Goal: Task Accomplishment & Management: Manage account settings

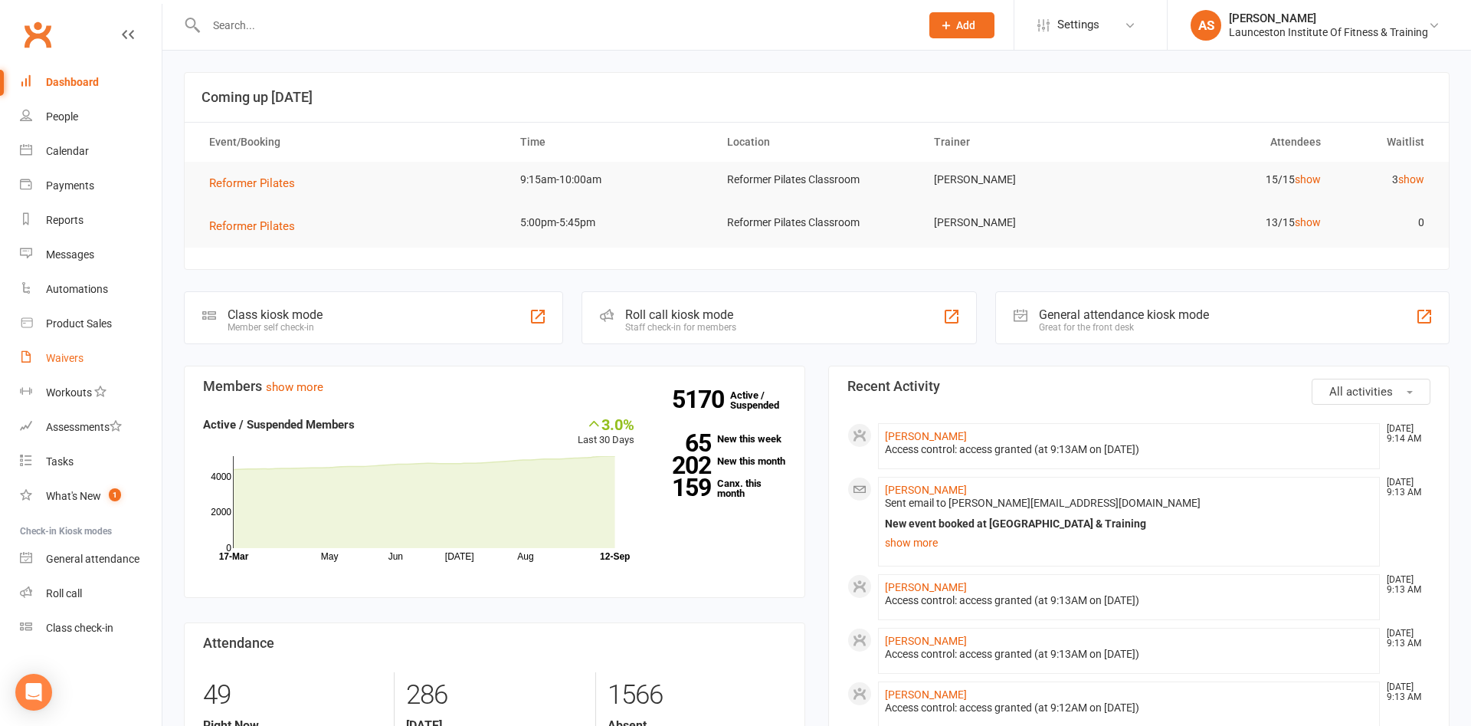
click at [57, 360] on div "Waivers" at bounding box center [65, 358] width 38 height 12
select select "100"
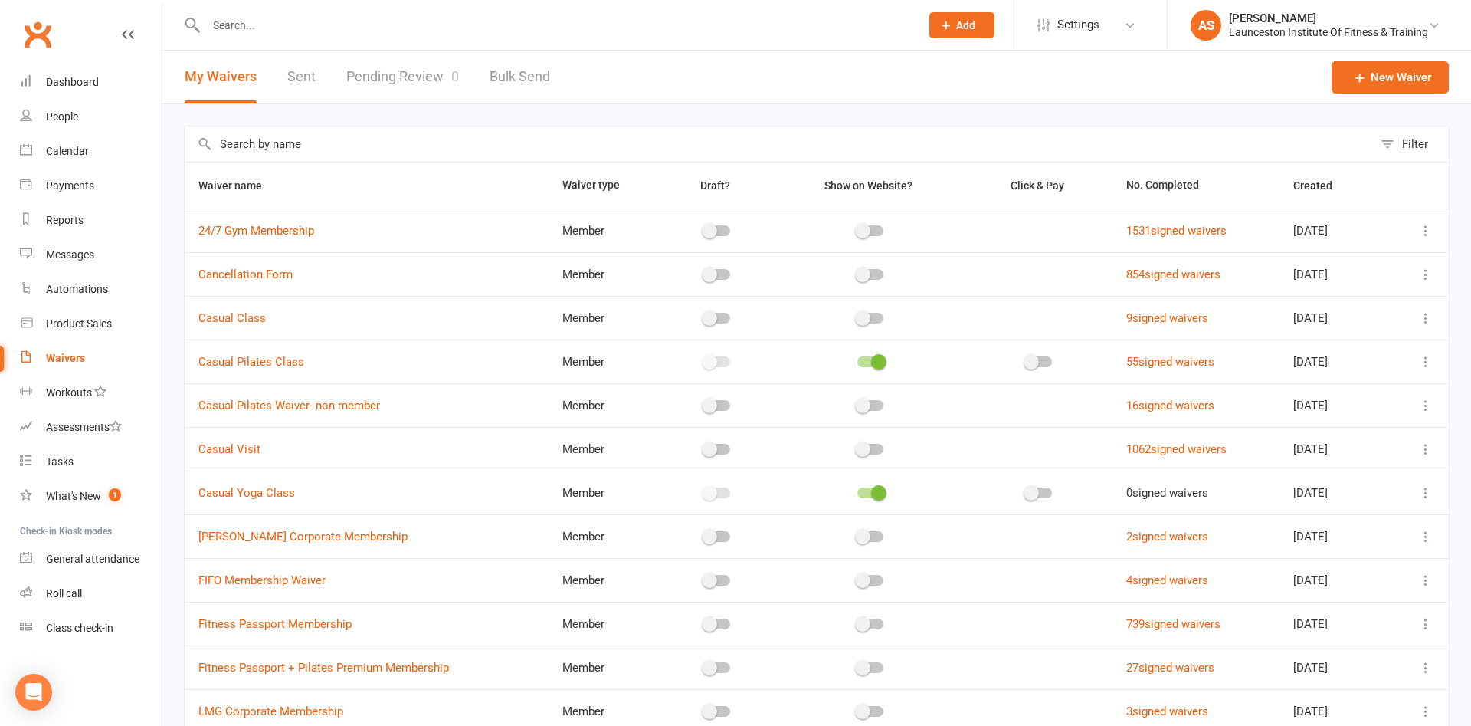
click at [421, 59] on link "Pending Review 0" at bounding box center [402, 77] width 113 height 53
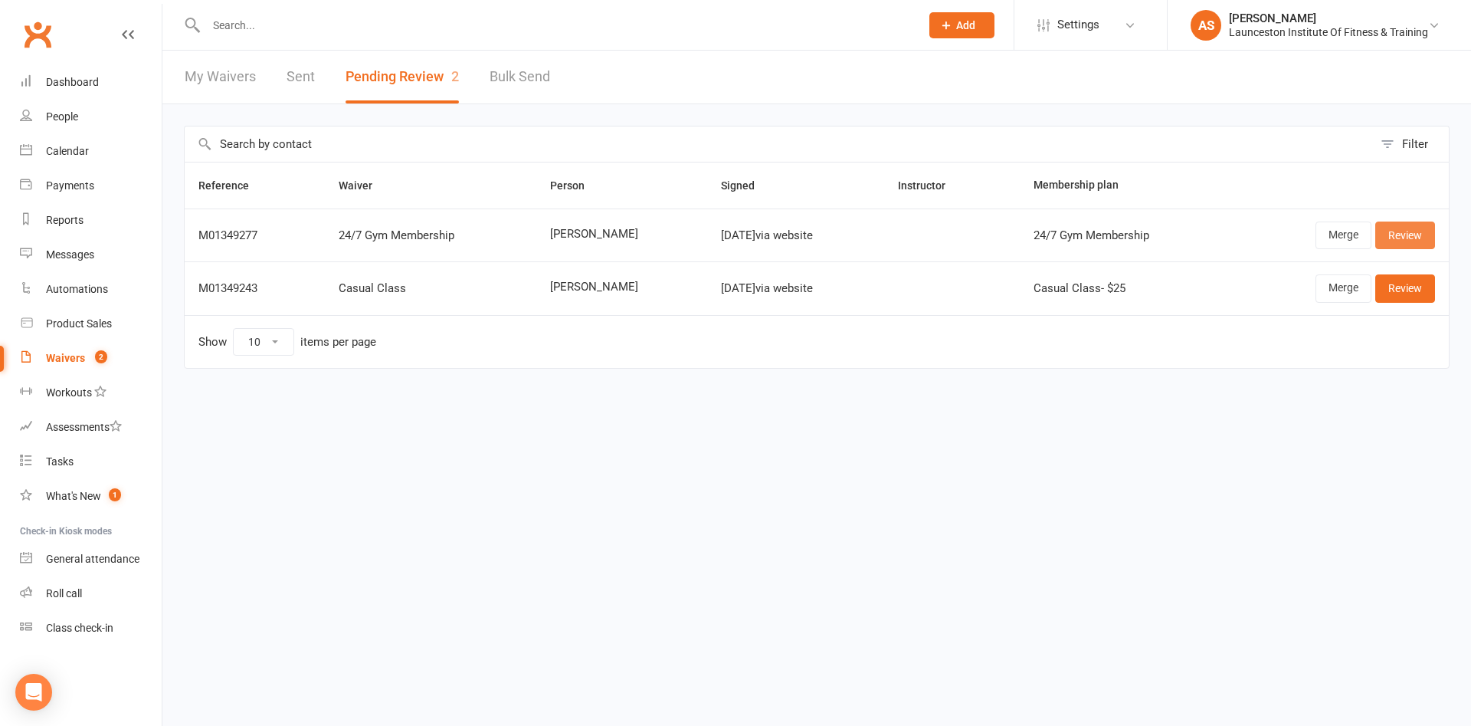
click at [1412, 229] on link "Review" at bounding box center [1406, 235] width 60 height 28
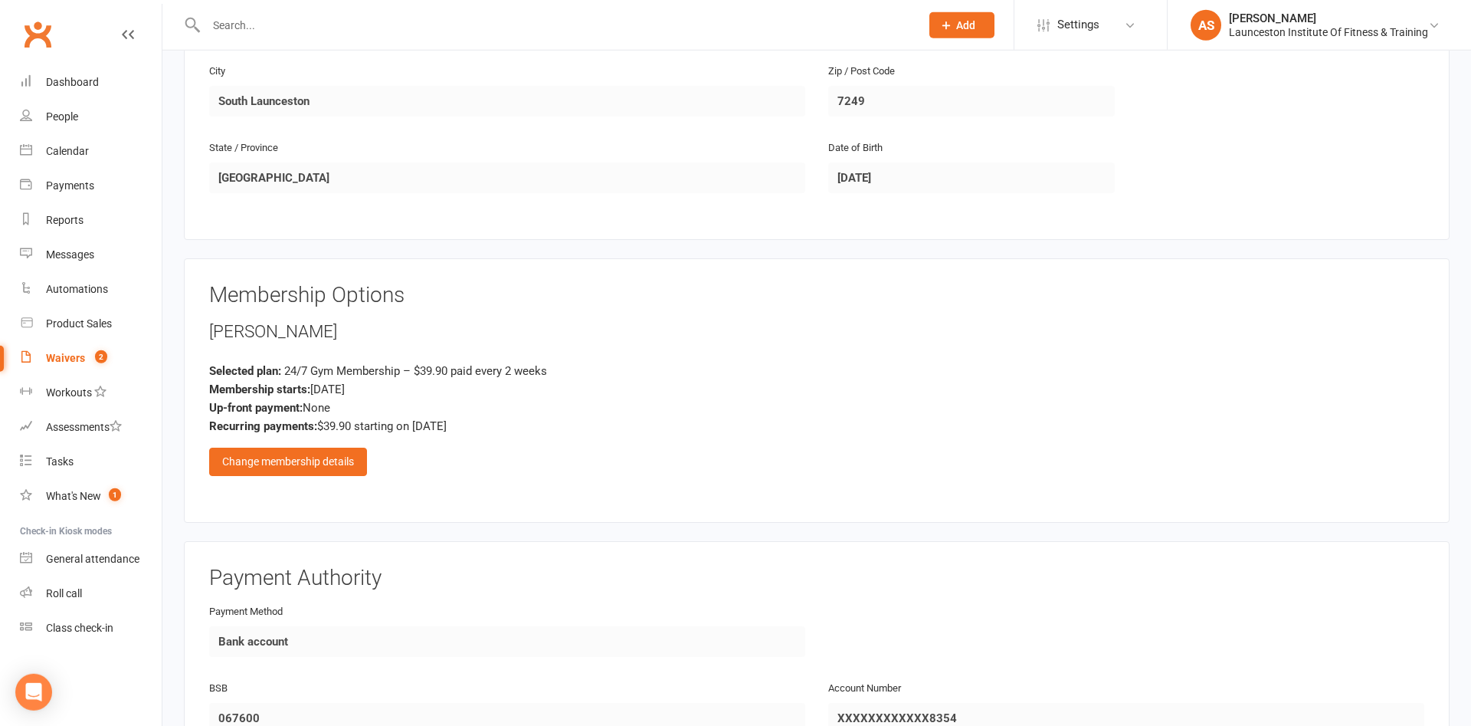
scroll to position [547, 0]
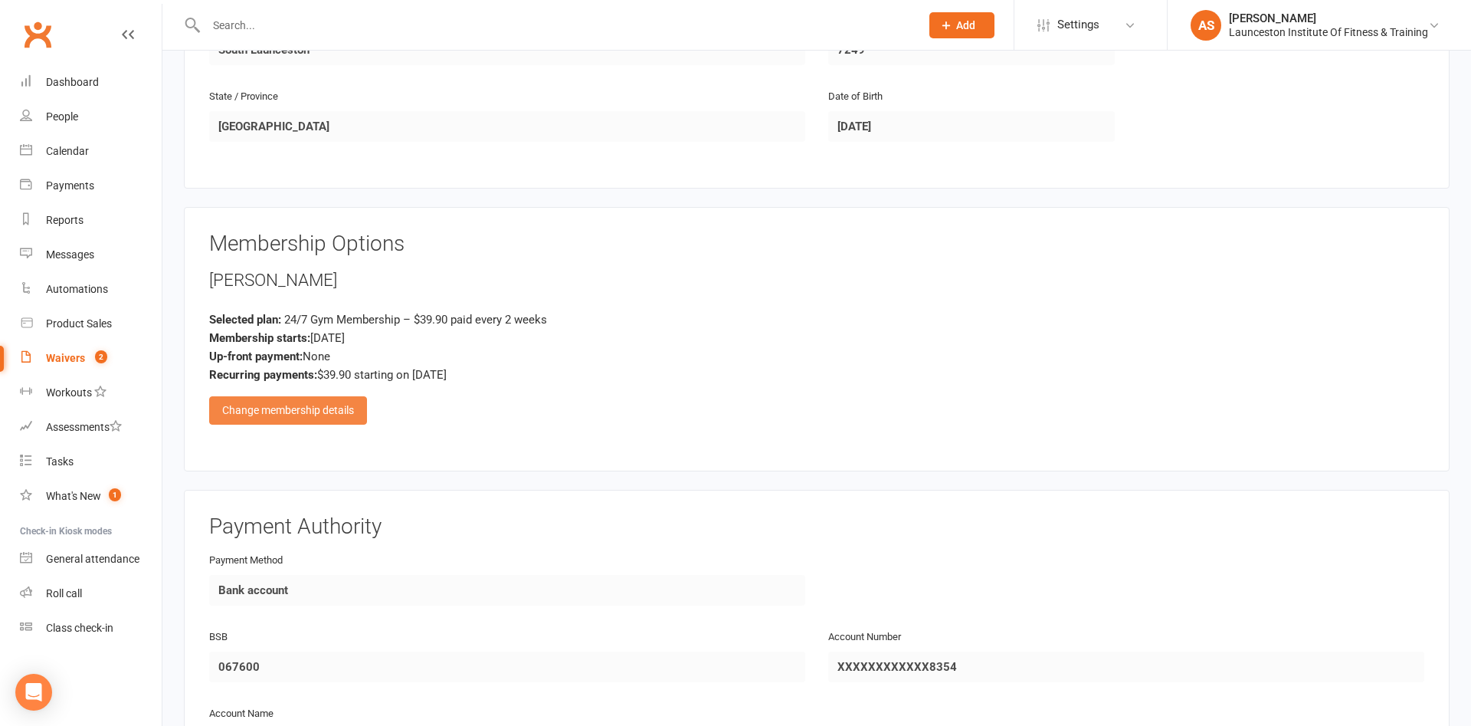
click at [342, 412] on div "Change membership details" at bounding box center [288, 410] width 158 height 28
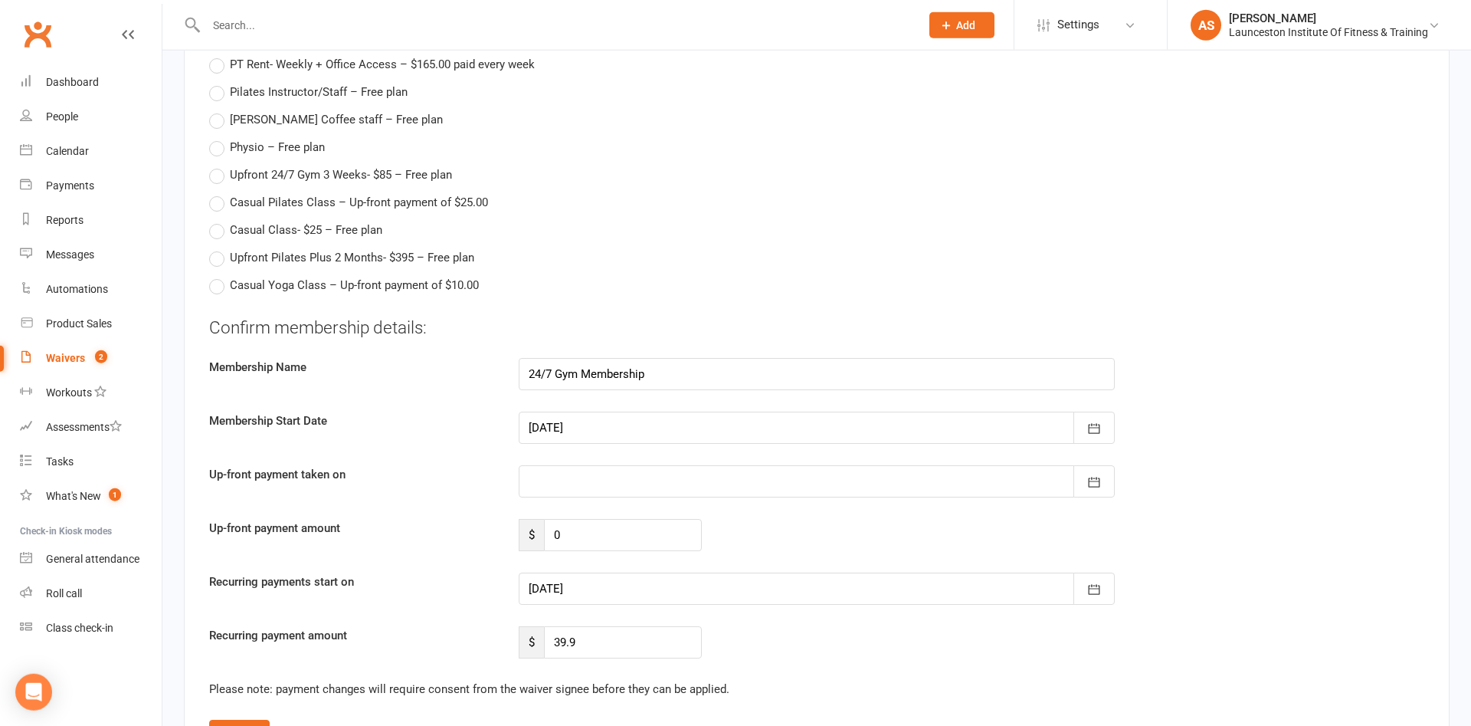
scroll to position [1798, 0]
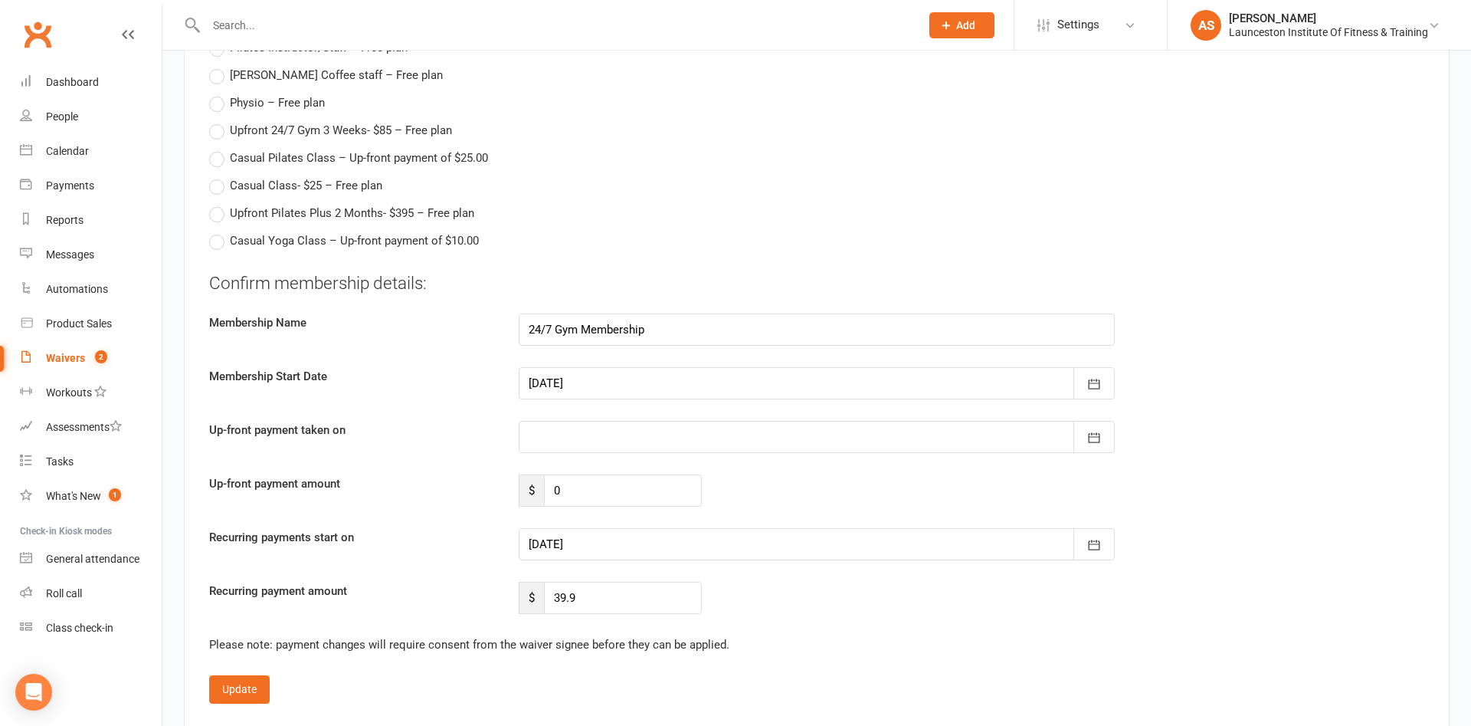
click at [700, 540] on div at bounding box center [817, 544] width 596 height 32
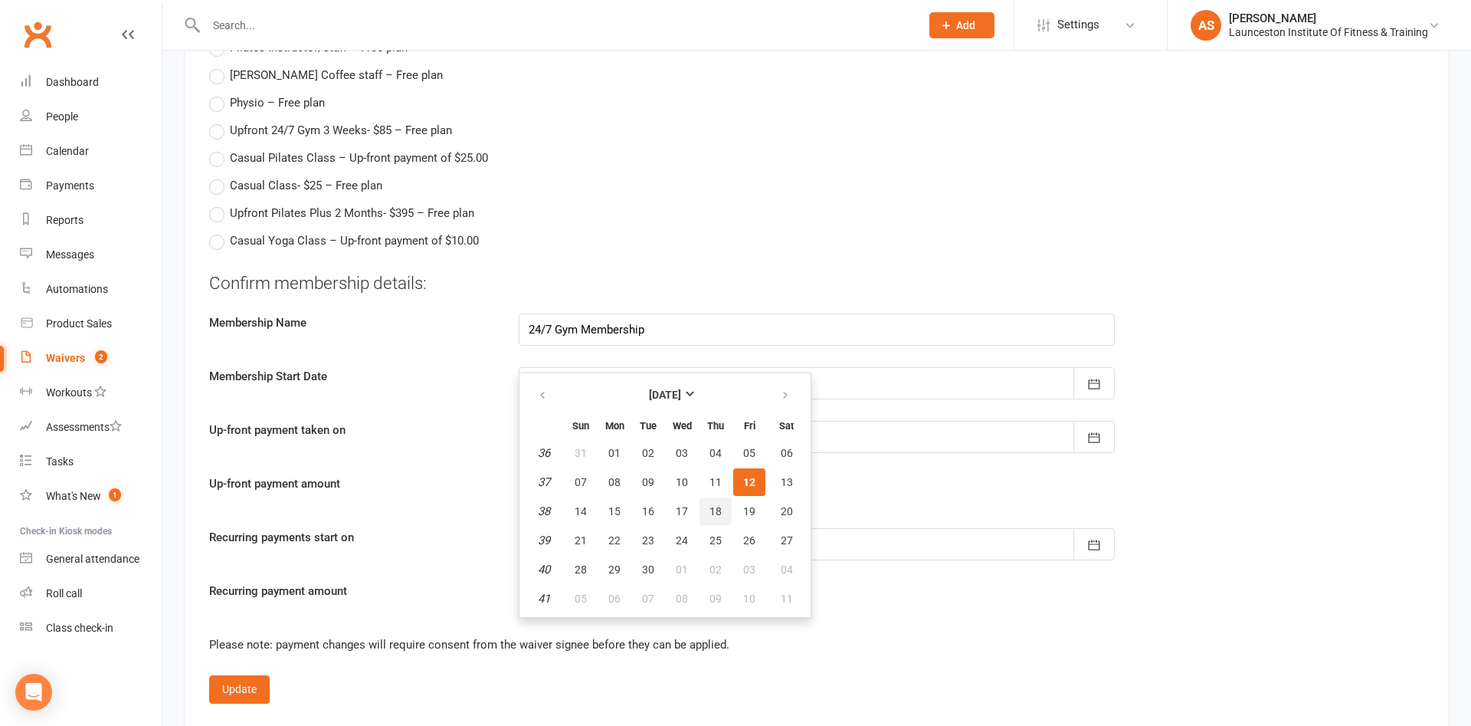
click at [717, 505] on span "18" at bounding box center [716, 511] width 12 height 12
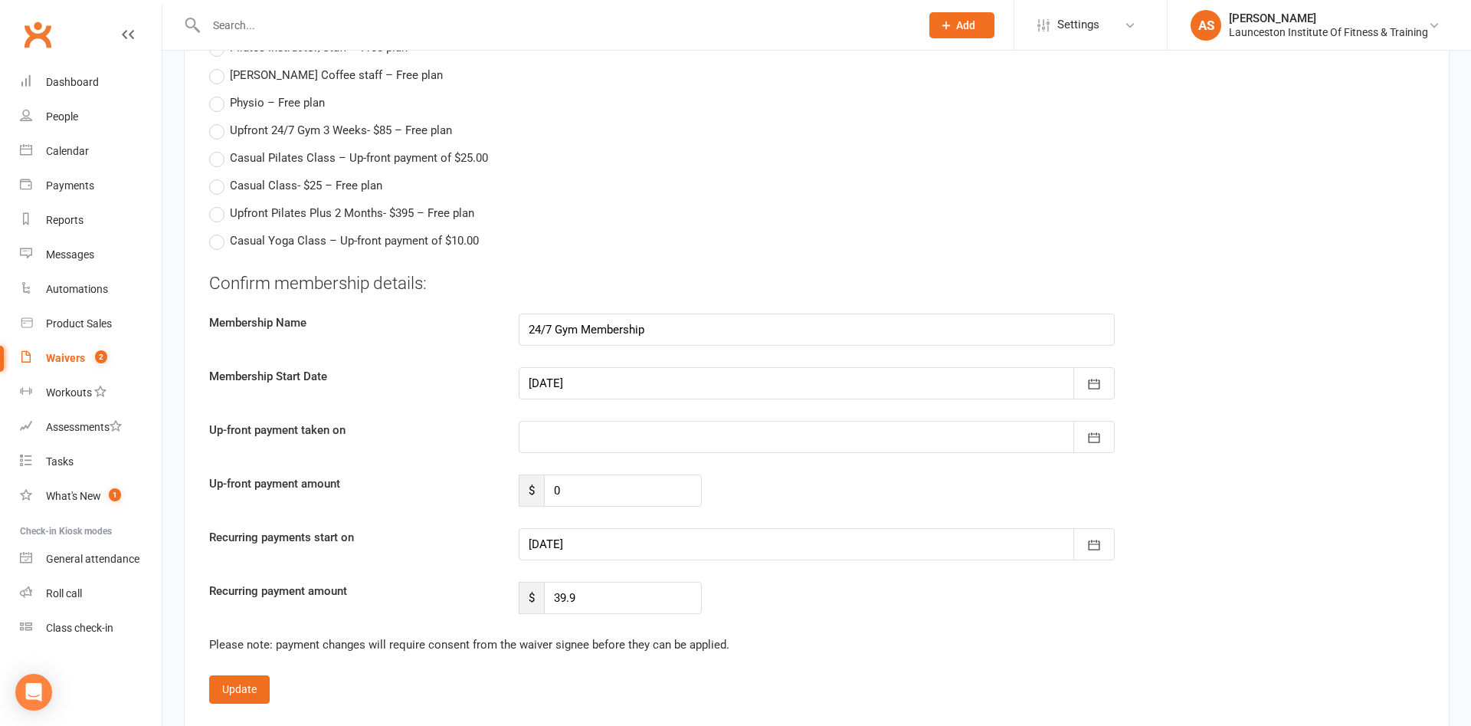
click at [600, 541] on div at bounding box center [817, 544] width 596 height 32
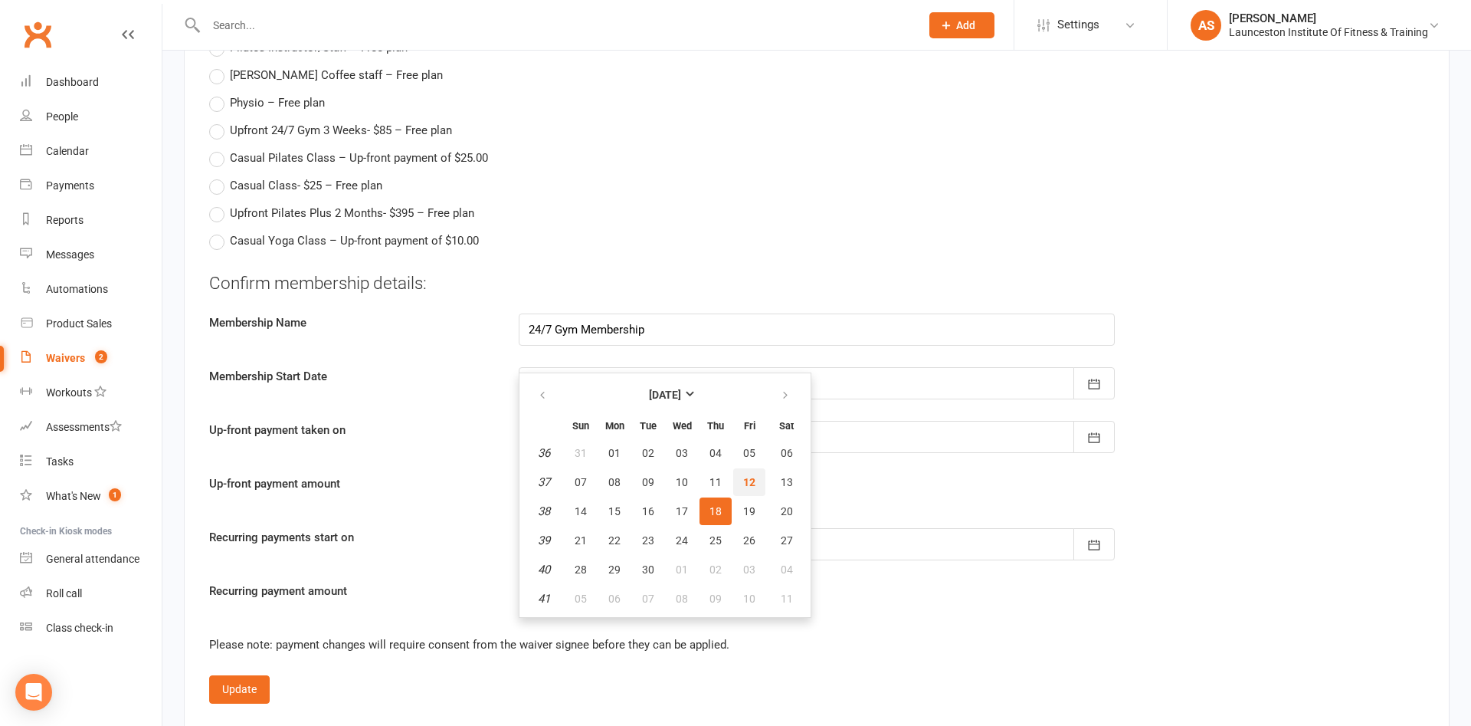
click at [756, 486] on button "12" at bounding box center [749, 482] width 32 height 28
type input "12 Sep 2025"
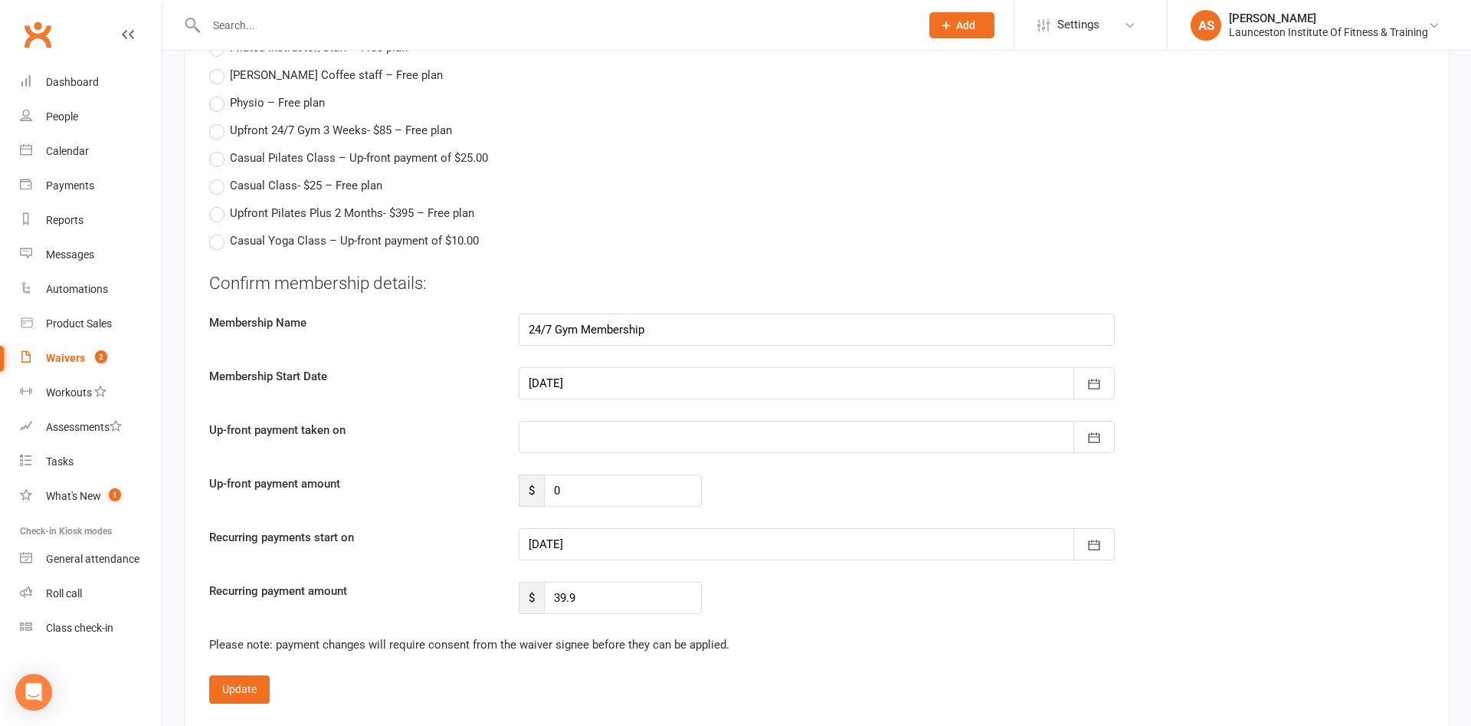
click at [653, 547] on div at bounding box center [817, 544] width 596 height 32
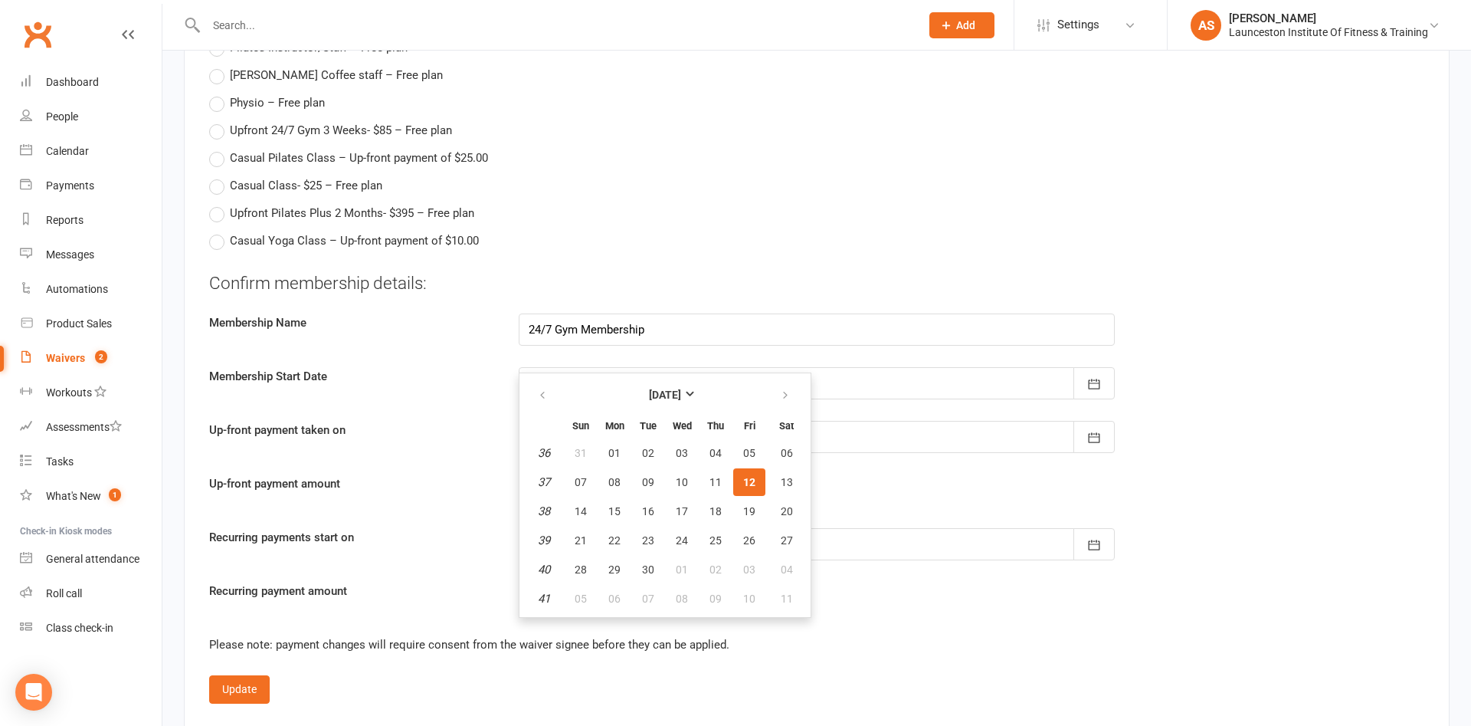
click at [914, 624] on fieldset "Confirm membership details: Membership Name 24/7 Gym Membership Membership Star…" at bounding box center [816, 487] width 1215 height 432
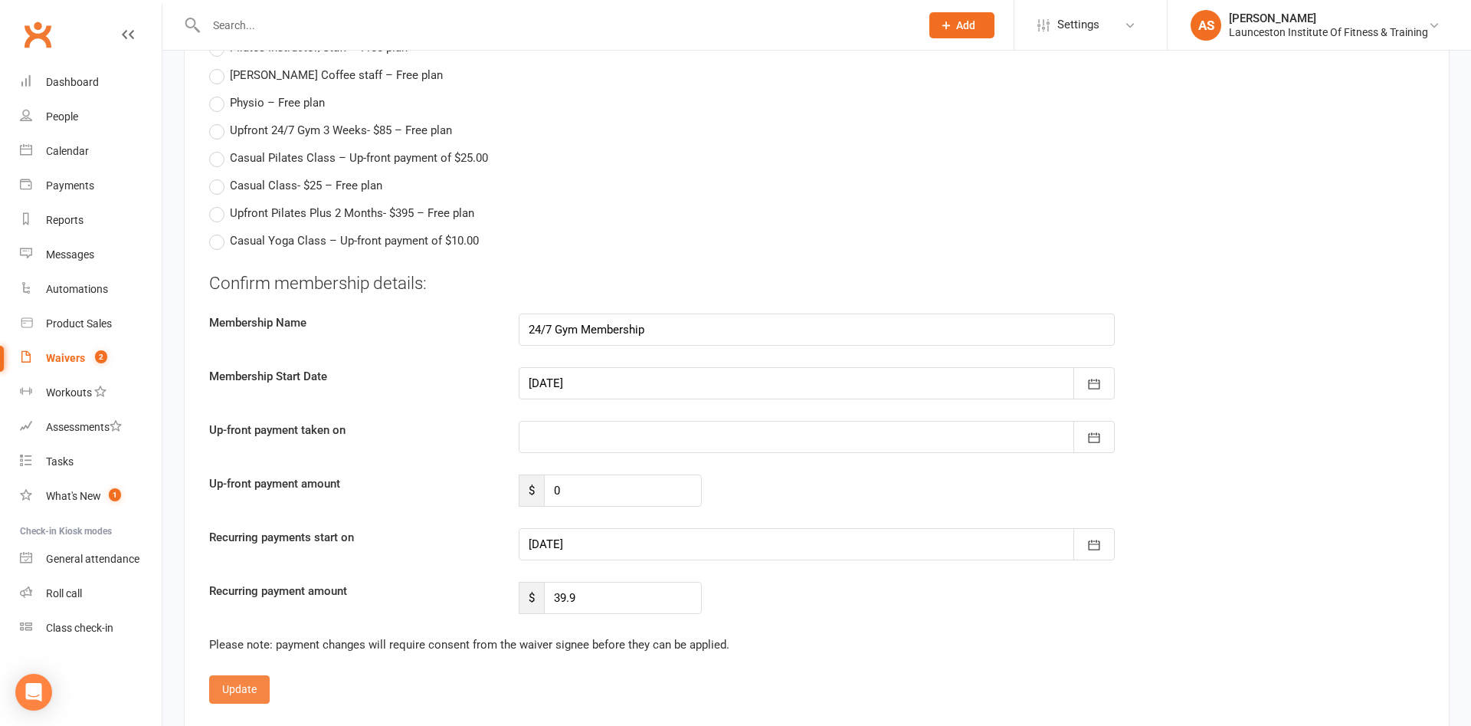
click at [254, 690] on button "Update" at bounding box center [239, 689] width 61 height 28
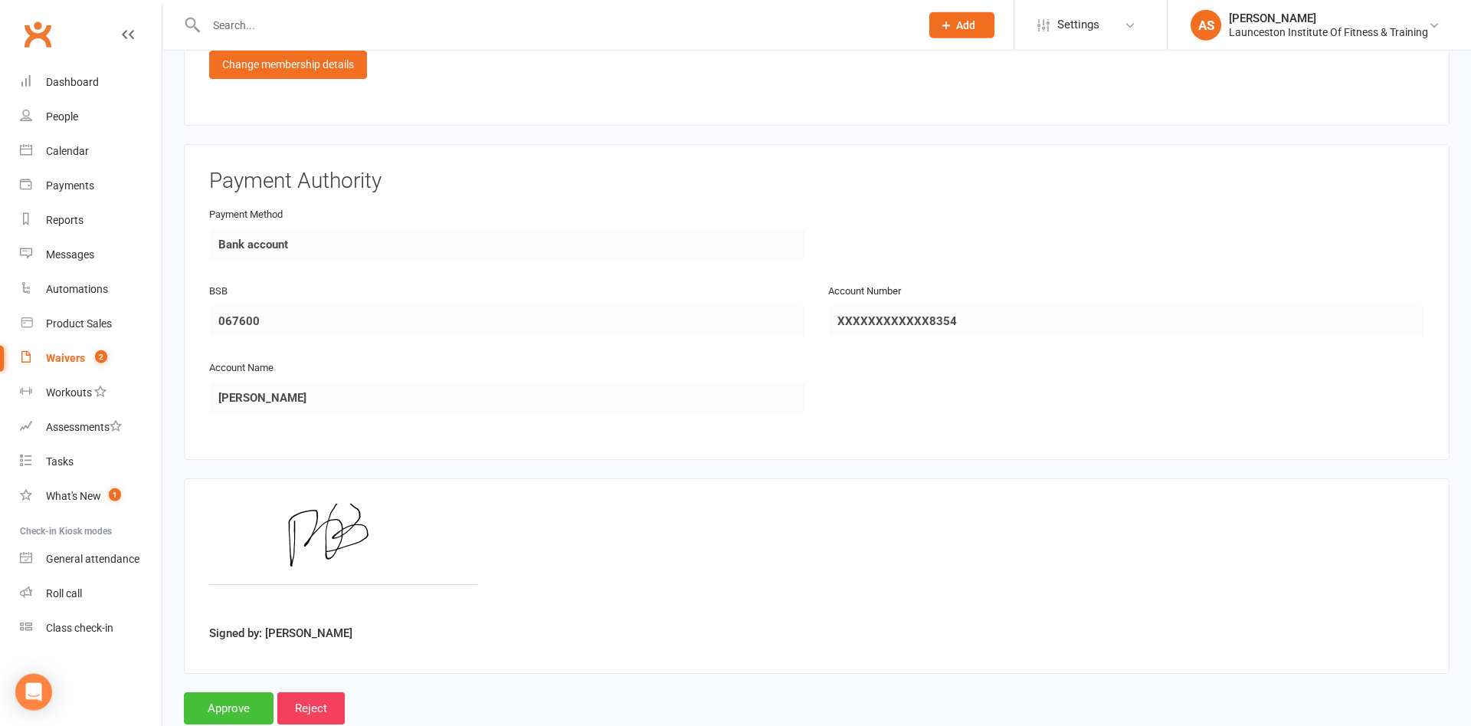
scroll to position [929, 0]
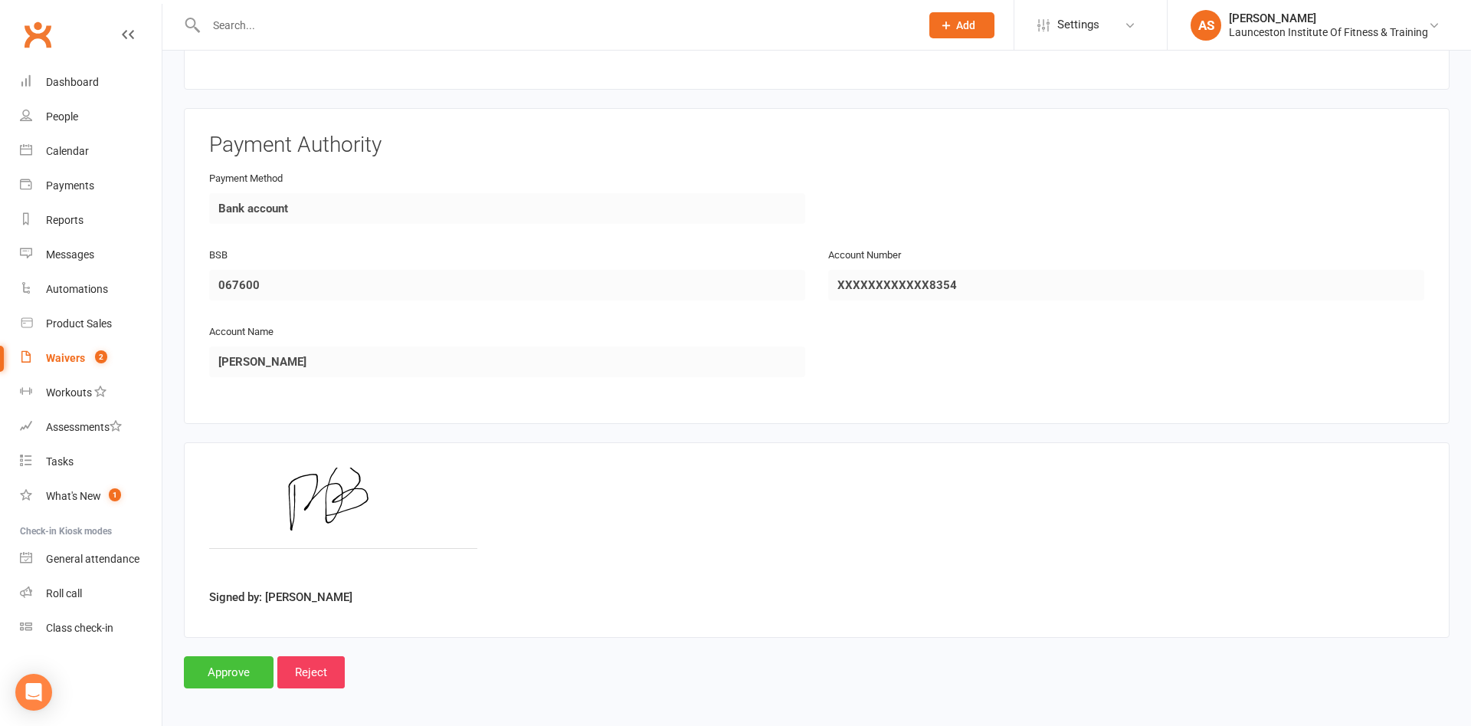
click at [250, 671] on input "Approve" at bounding box center [229, 672] width 90 height 32
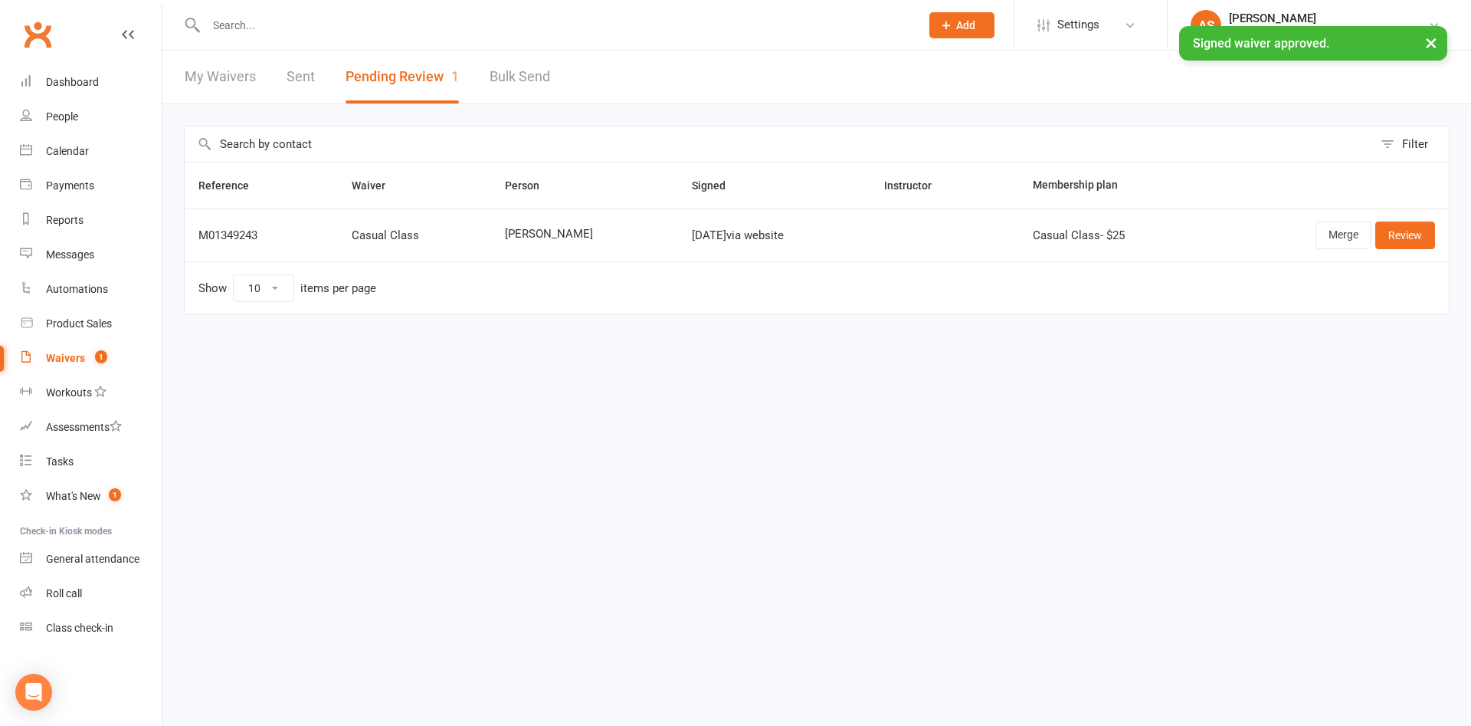
click at [577, 11] on div at bounding box center [547, 25] width 726 height 50
click at [577, 12] on div at bounding box center [547, 25] width 726 height 50
click at [569, 28] on input "text" at bounding box center [556, 25] width 708 height 21
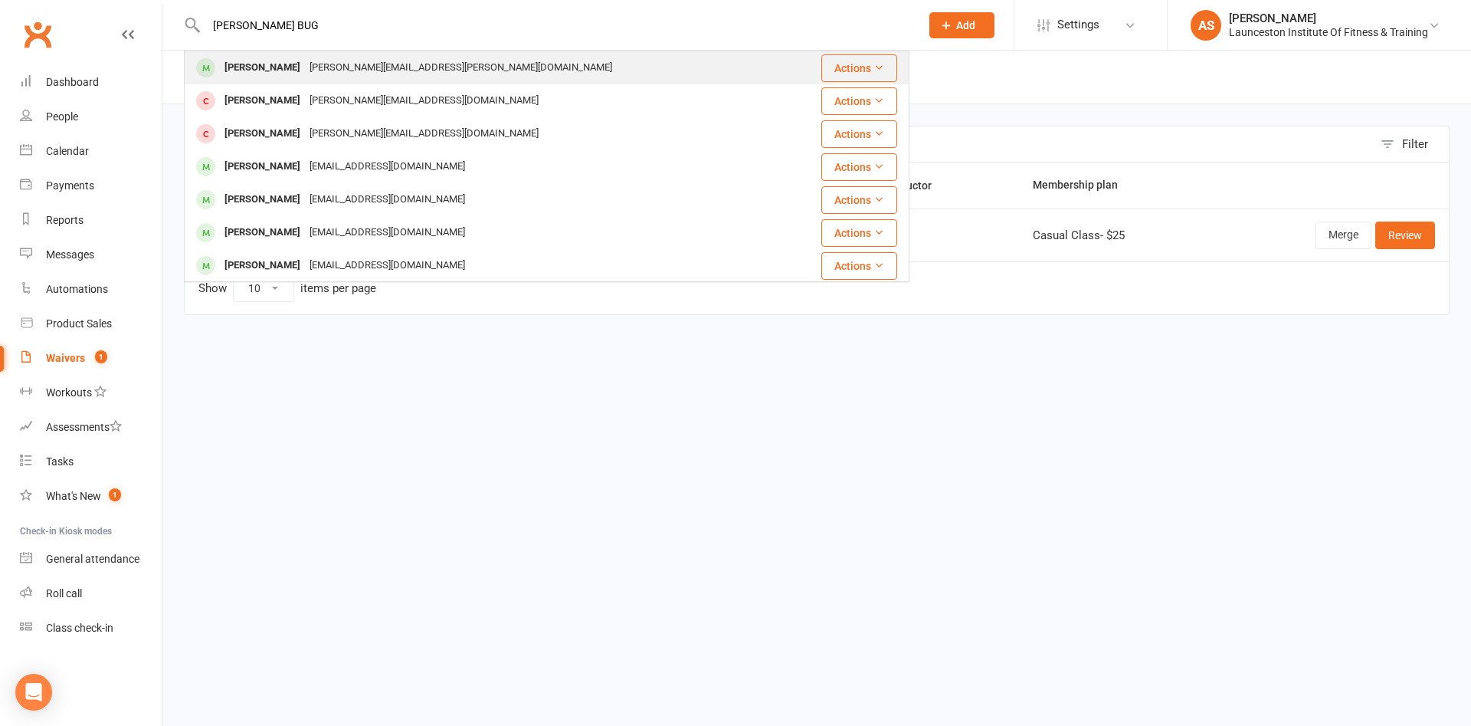
type input "ROSS BUG"
click at [317, 75] on div "[PERSON_NAME][EMAIL_ADDRESS][PERSON_NAME][DOMAIN_NAME]" at bounding box center [461, 68] width 312 height 22
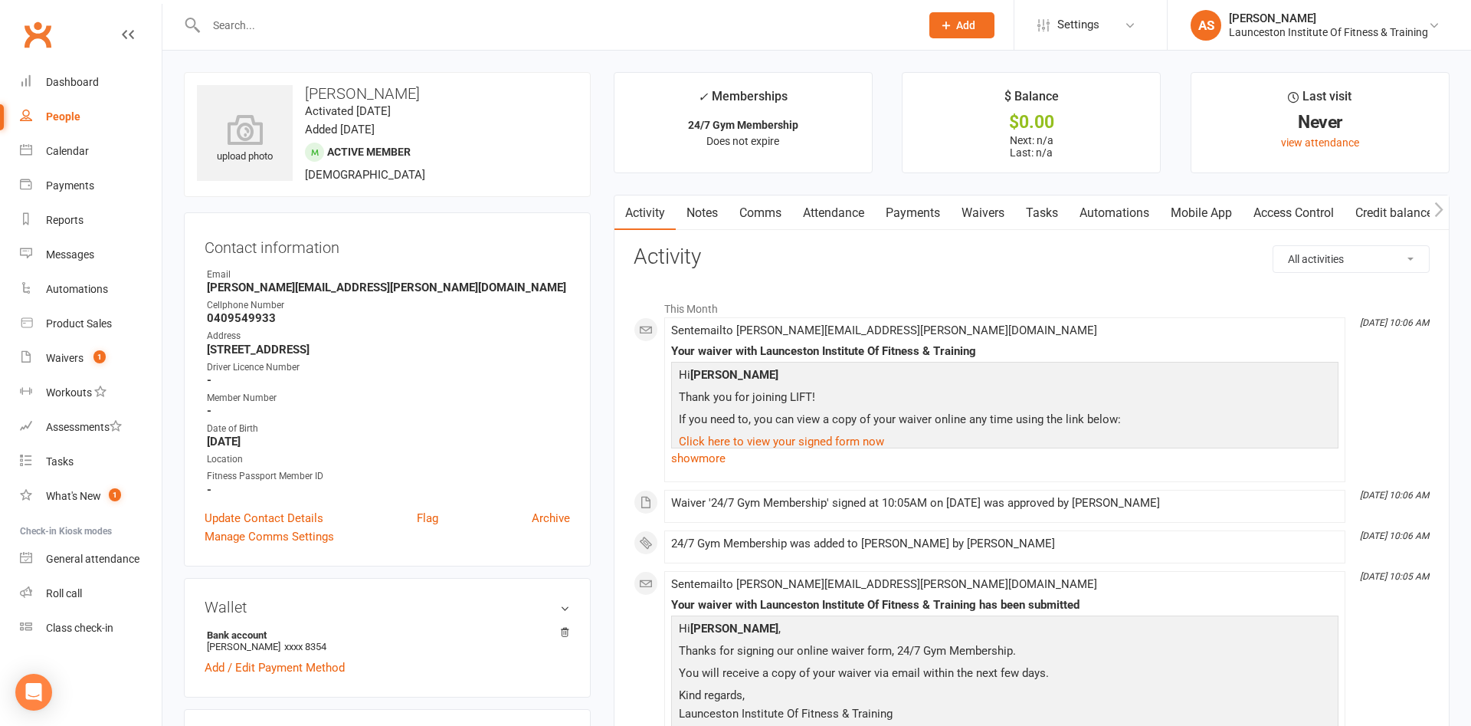
click at [922, 166] on li "$ Balance $0.00 Next: n/a Last: n/a" at bounding box center [1031, 122] width 259 height 101
click at [920, 186] on main "✓ Memberships 24/7 Gym Membership Does not expire $ Balance $0.00 Next: n/a Las…" at bounding box center [1031, 483] width 859 height 822
click at [924, 235] on div "Activity Notes Comms Attendance Payments Waivers Tasks Automations Mobile App A…" at bounding box center [1032, 537] width 836 height 684
click at [927, 188] on main "✓ Memberships 24/7 Gym Membership Does not expire $ Balance $0.00 Next: n/a Las…" at bounding box center [1031, 483] width 859 height 822
click at [927, 195] on link "Payments" at bounding box center [913, 212] width 76 height 35
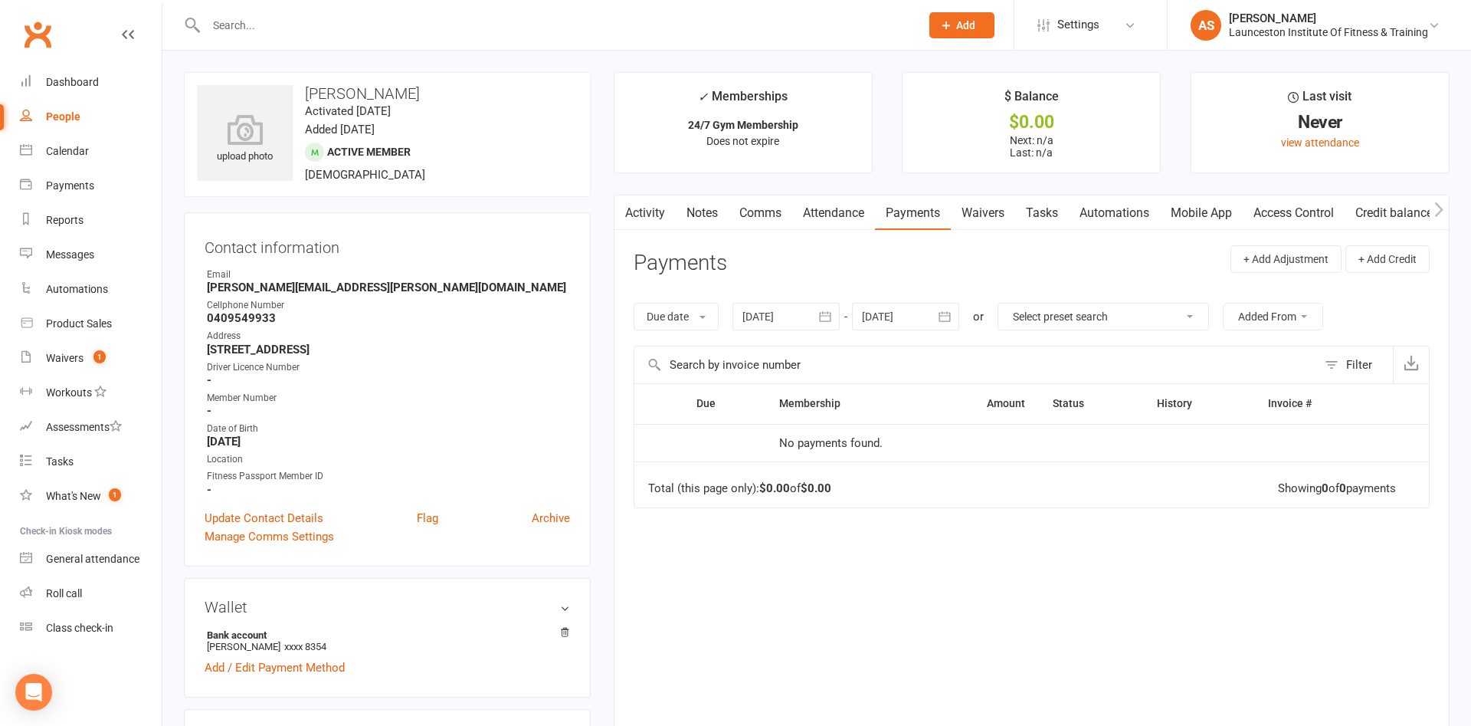
click at [947, 318] on icon "button" at bounding box center [944, 316] width 15 height 15
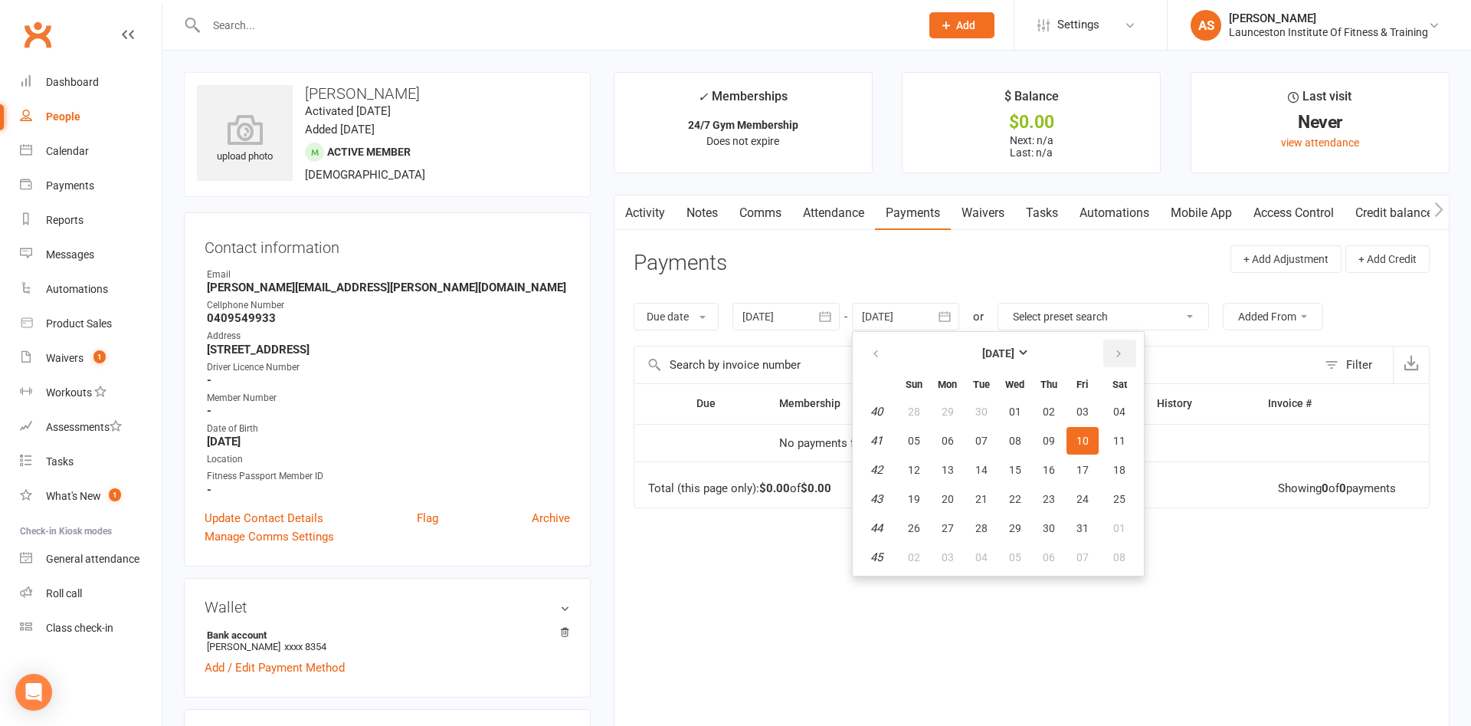
click at [1122, 344] on button "button" at bounding box center [1120, 354] width 33 height 28
click at [1068, 506] on table "[DATE] Sun Mon Tue Wed Thu Fri Sat 44 26 27 28 29 30 31 01 45 02 03 04 05 06 07…" at bounding box center [998, 454] width 285 height 238
click at [1047, 498] on span "20" at bounding box center [1049, 499] width 12 height 12
type input "[DATE]"
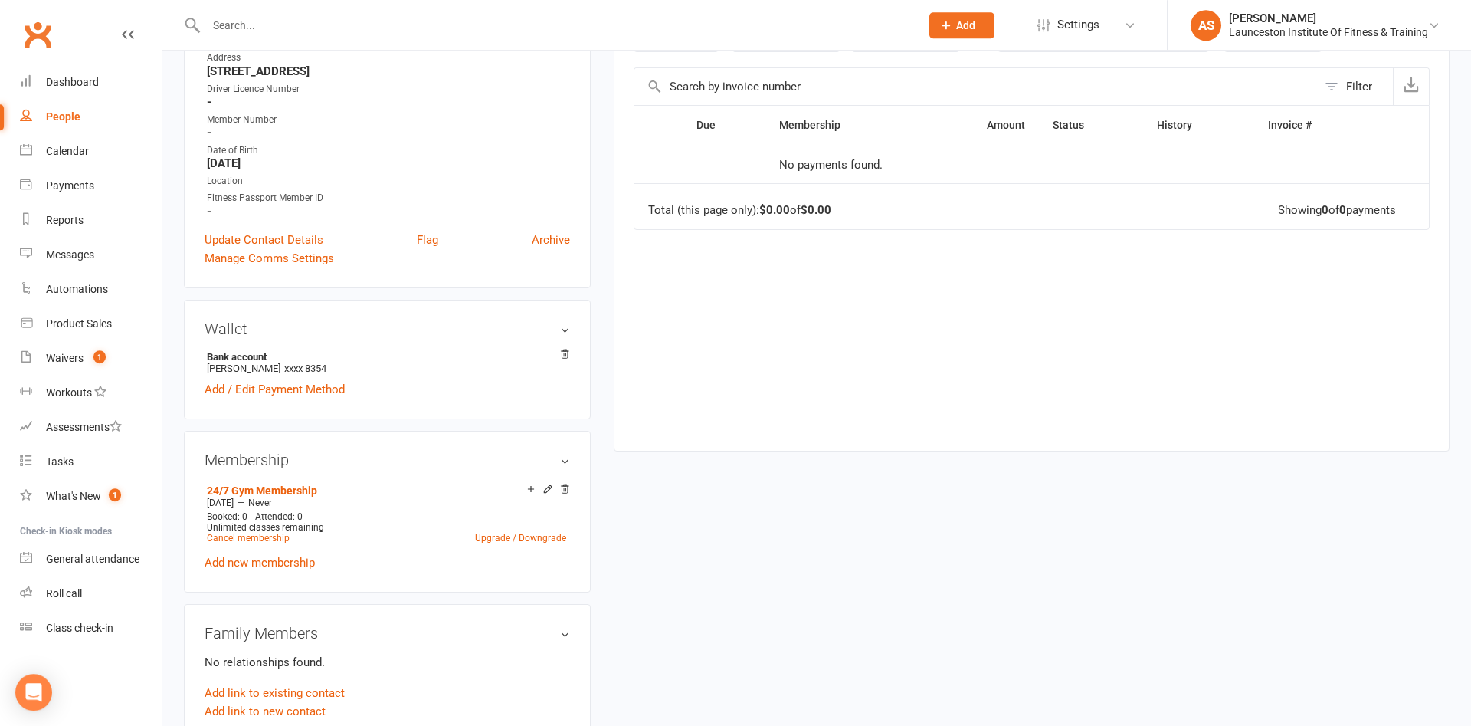
scroll to position [235, 0]
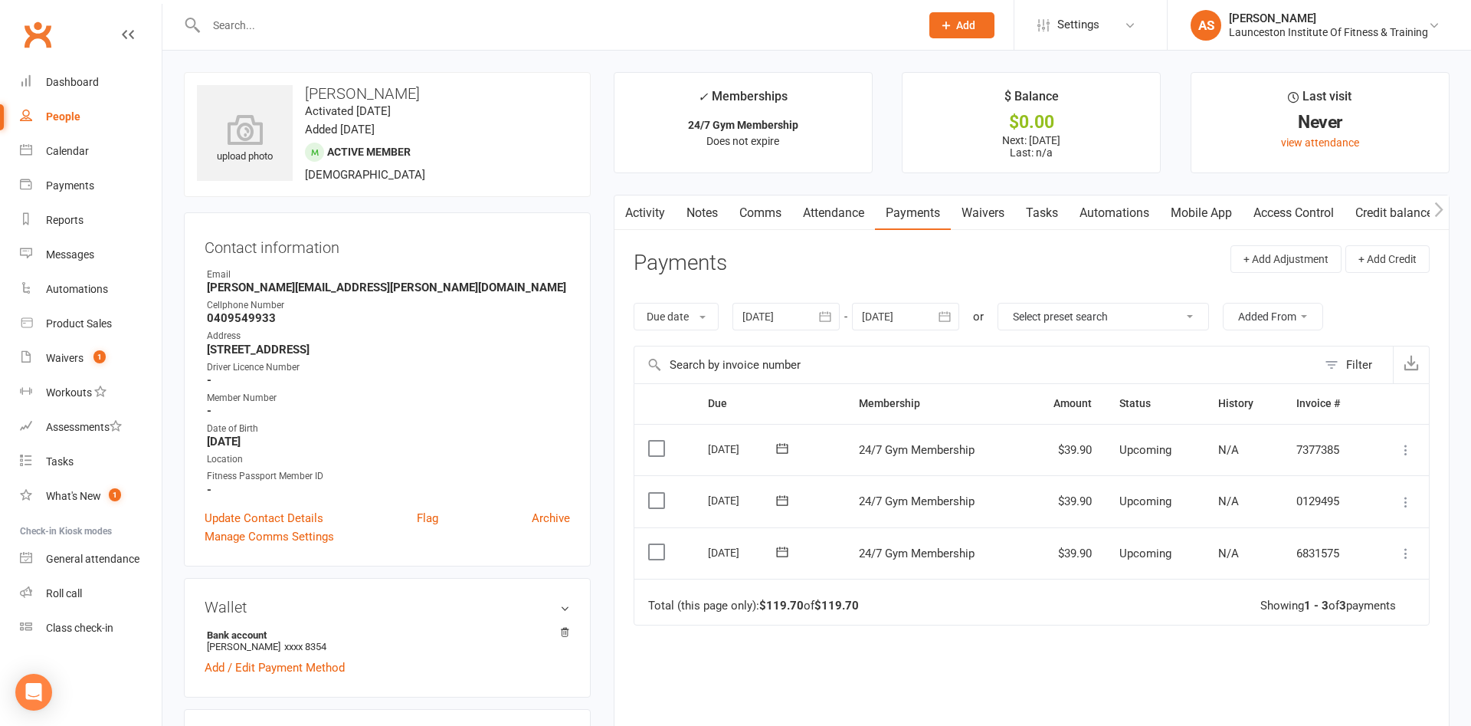
click at [776, 500] on icon at bounding box center [782, 500] width 15 height 15
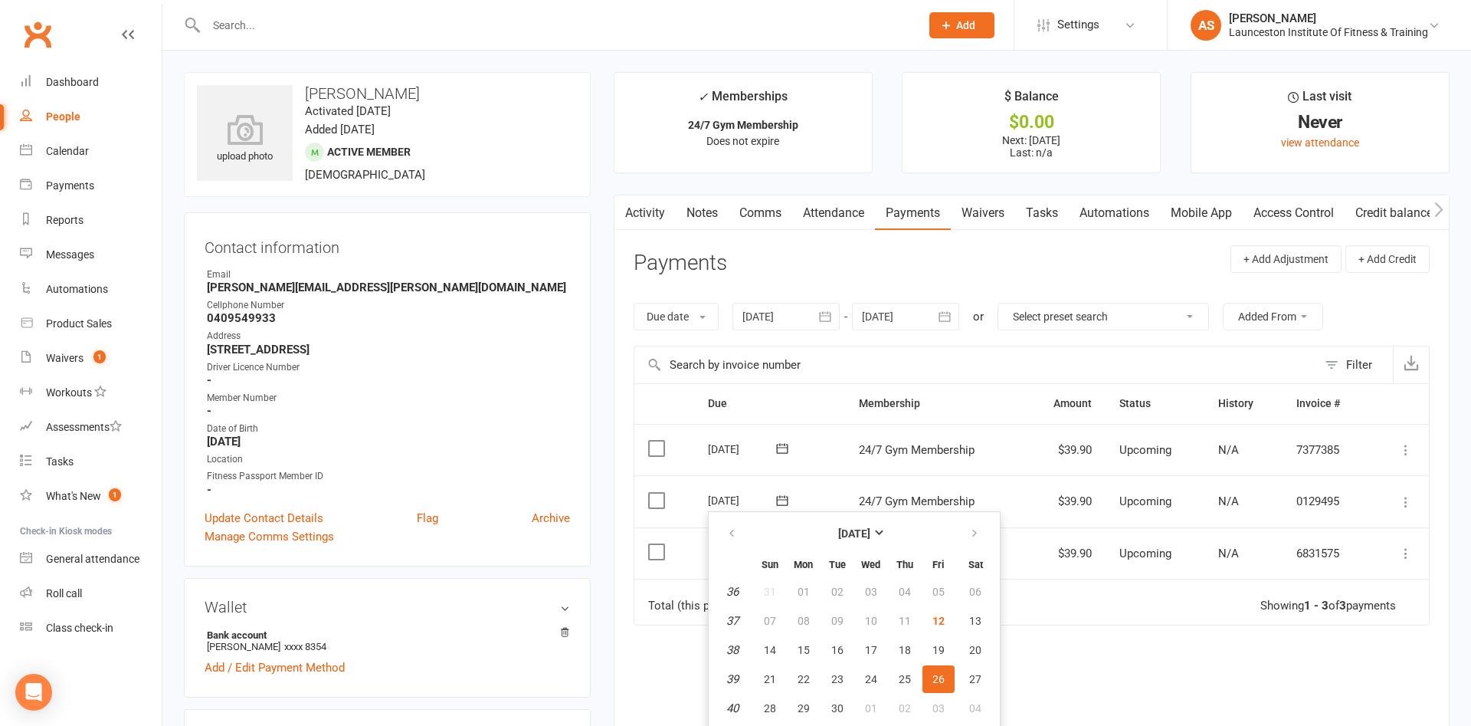
click at [1401, 495] on icon at bounding box center [1406, 501] width 15 height 15
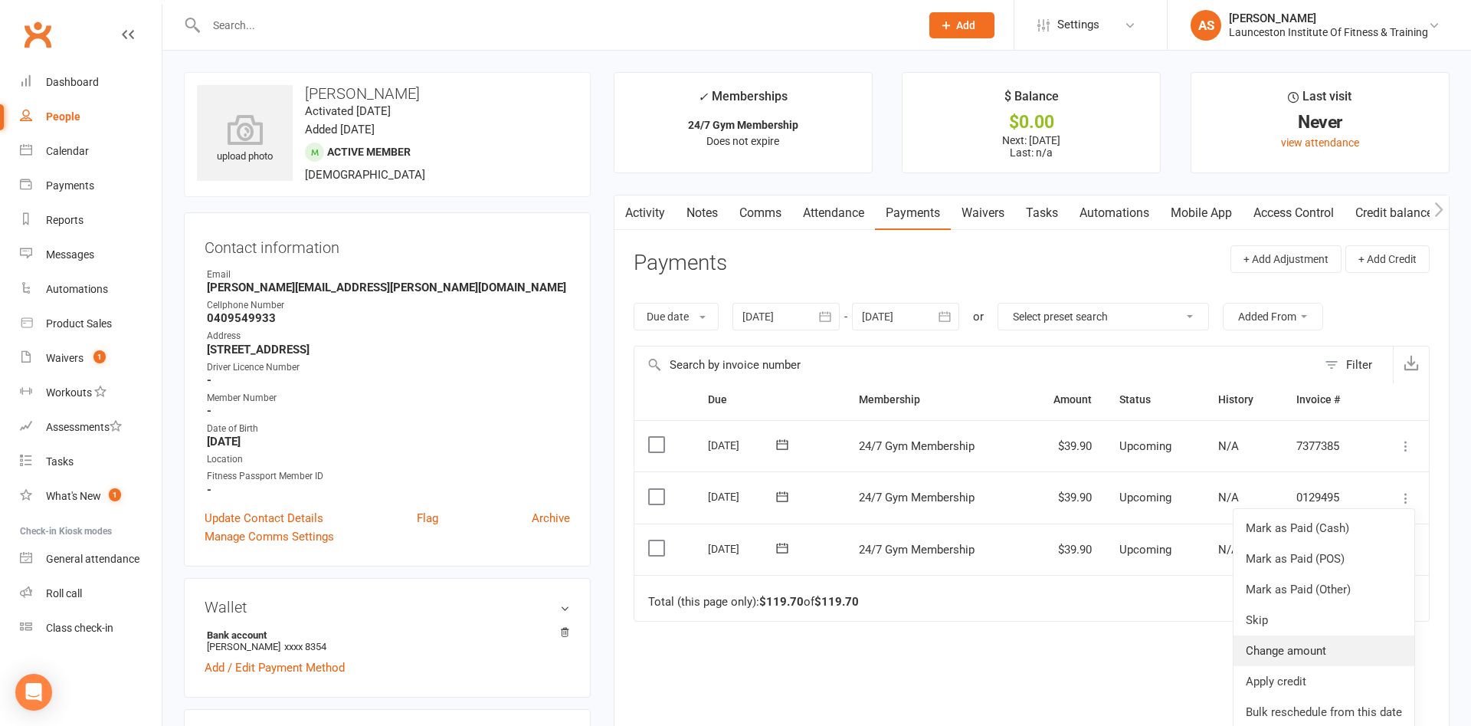
scroll to position [5, 0]
click at [1333, 708] on link "Bulk reschedule from this date" at bounding box center [1324, 711] width 181 height 31
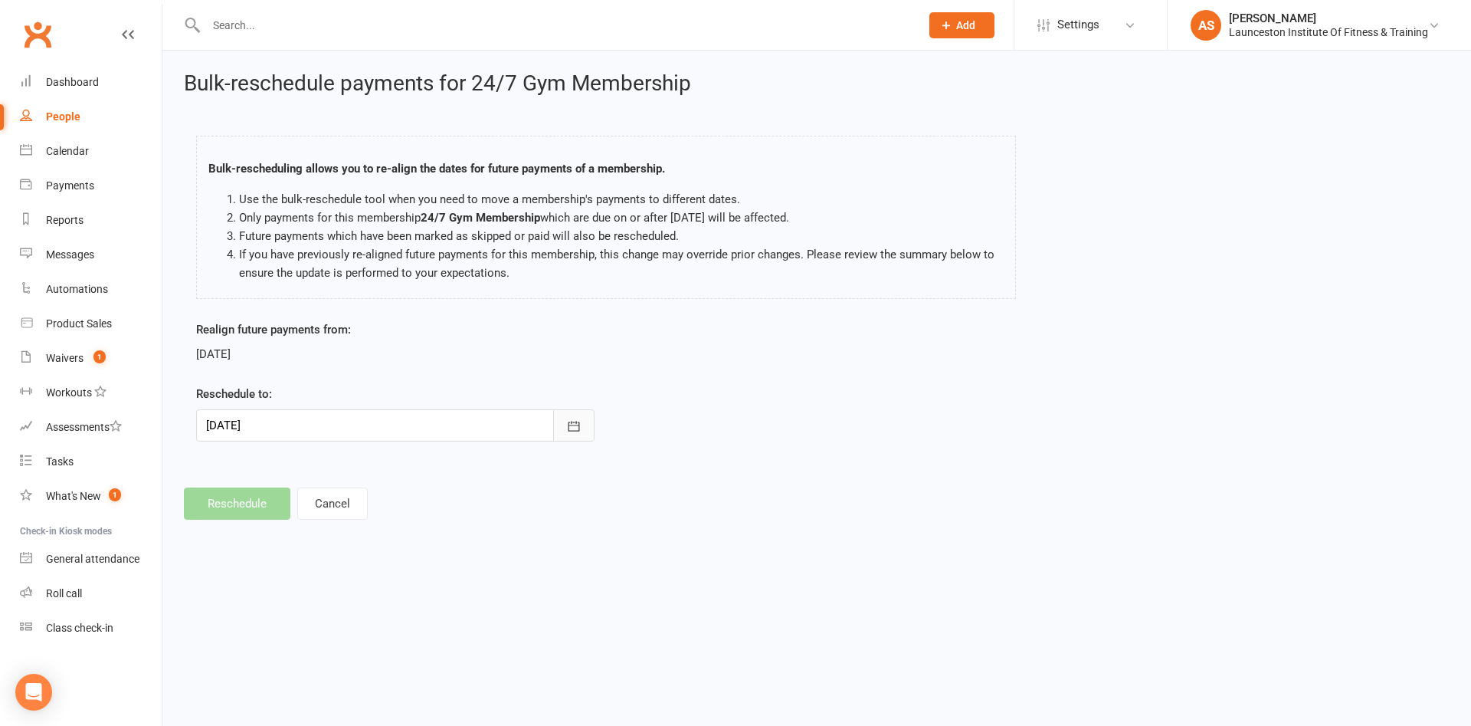
click at [587, 430] on button "button" at bounding box center [573, 425] width 41 height 32
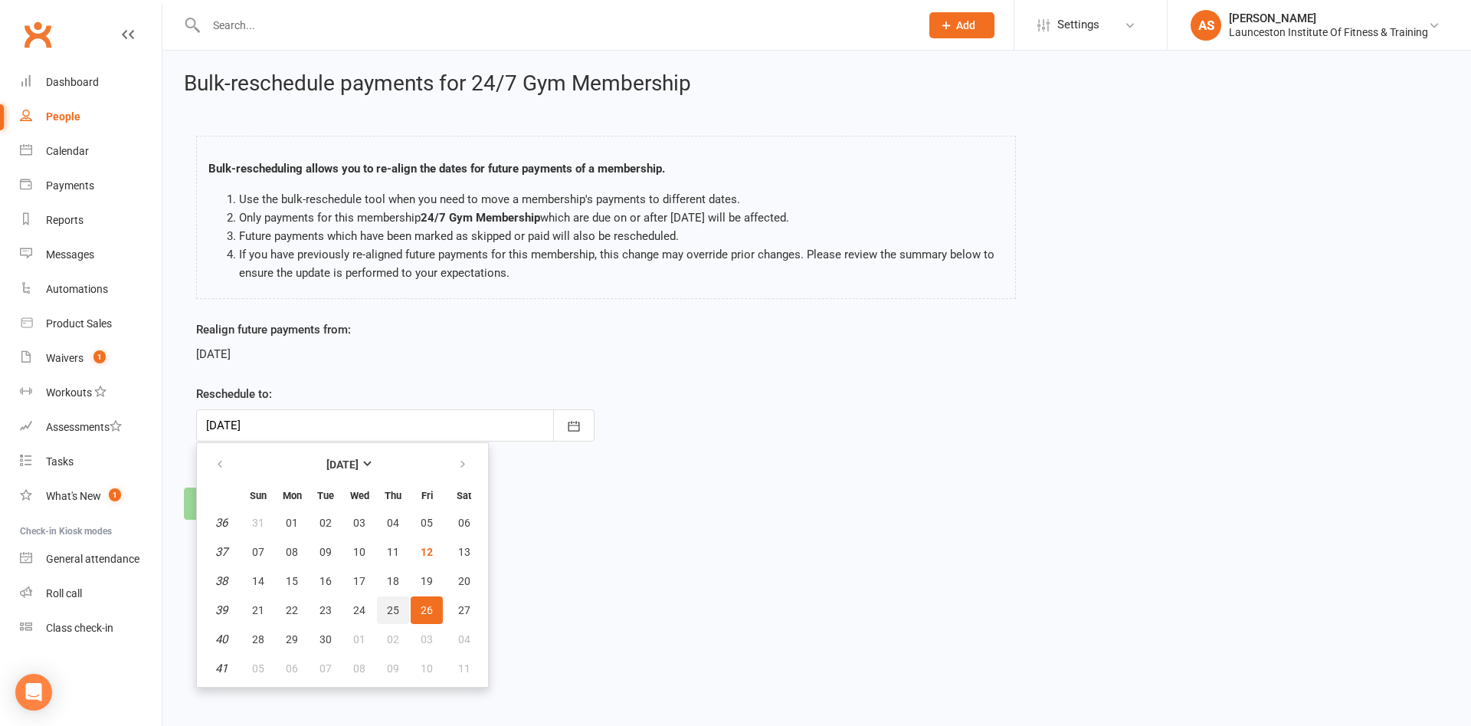
click at [391, 609] on span "25" at bounding box center [393, 610] width 12 height 12
type input "25 Sep 2025"
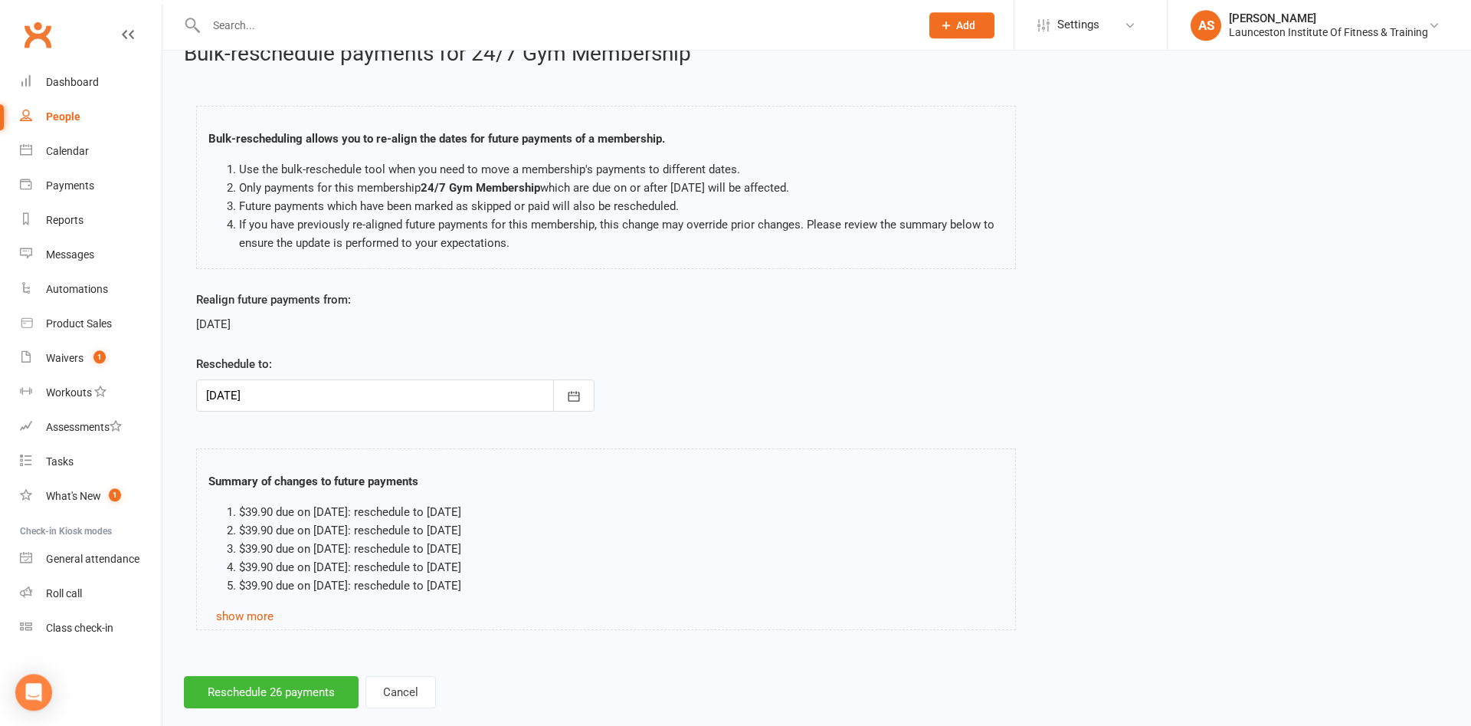
scroll to position [55, 0]
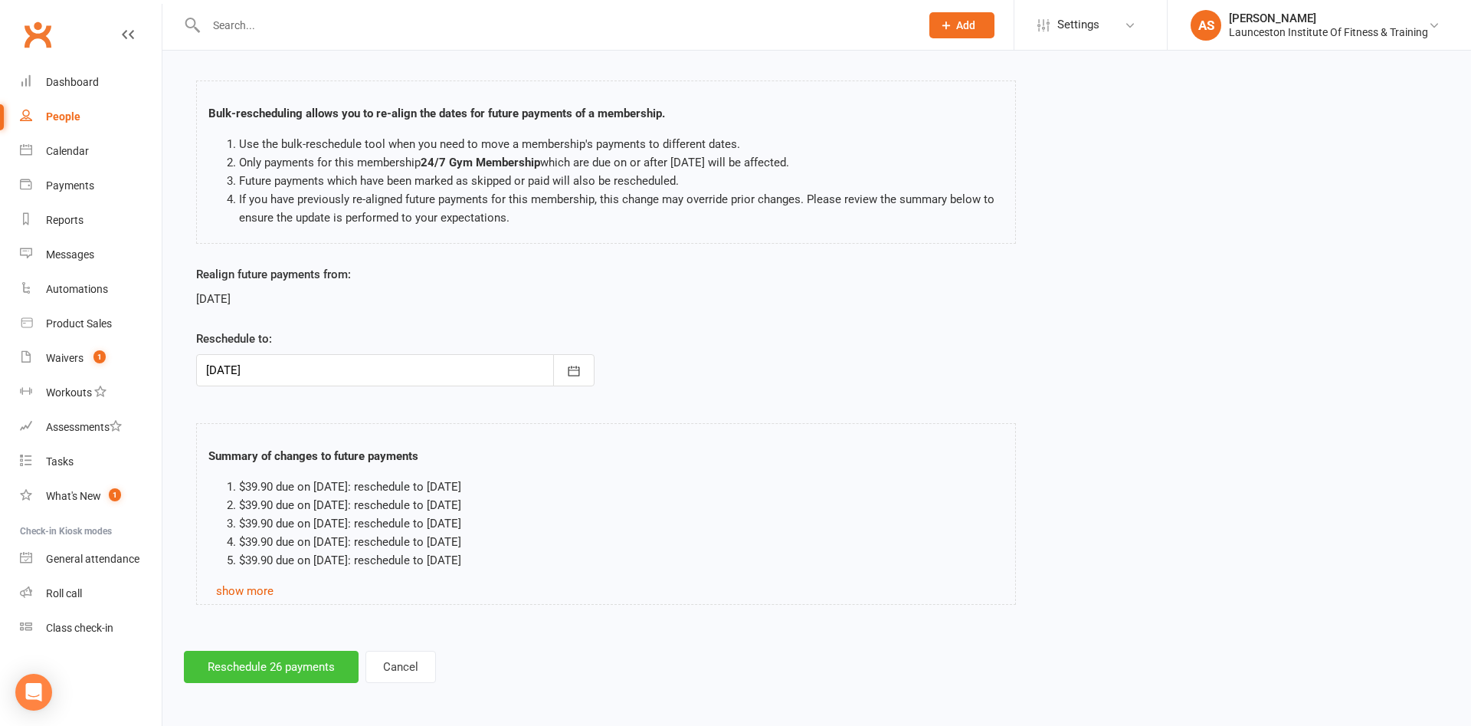
click at [282, 668] on button "Reschedule 26 payments" at bounding box center [271, 667] width 175 height 32
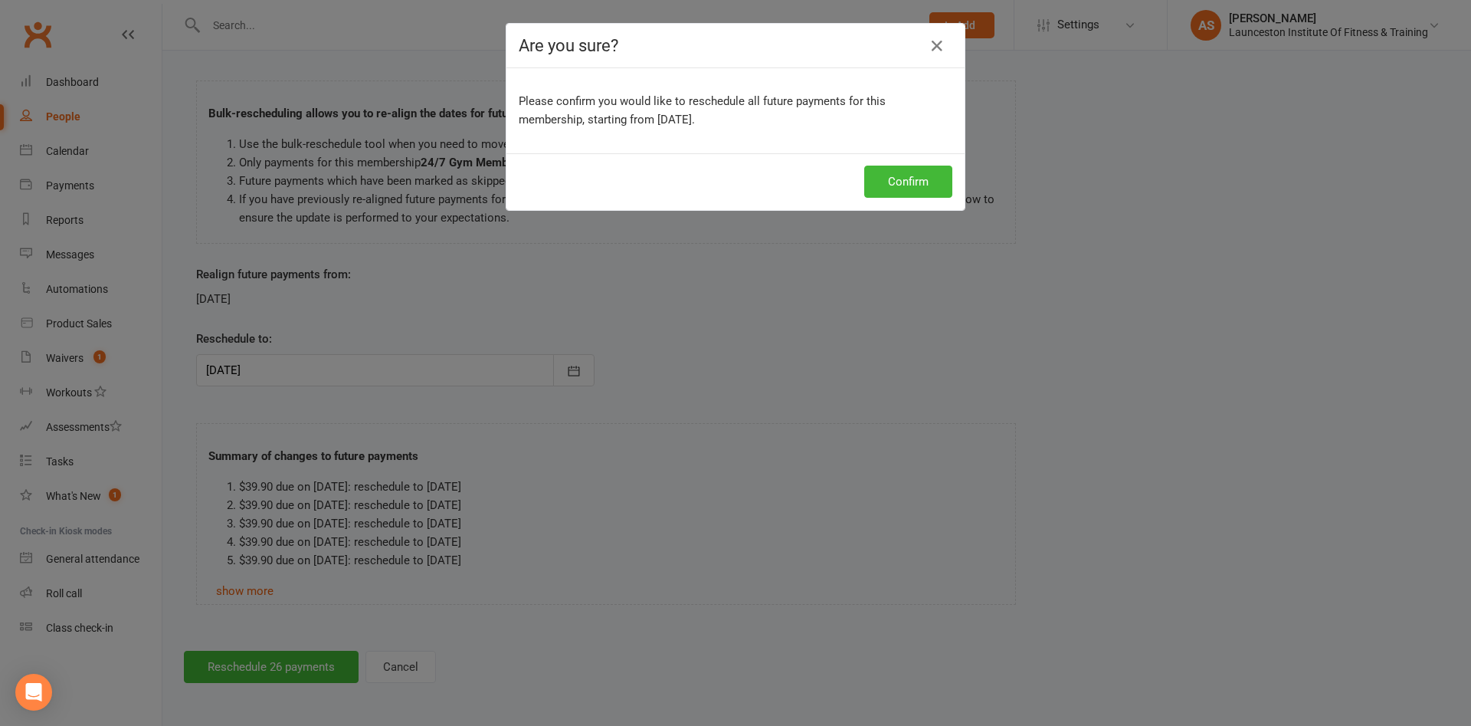
click at [906, 198] on div "Confirm" at bounding box center [736, 181] width 458 height 57
click at [906, 193] on button "Confirm" at bounding box center [908, 182] width 88 height 32
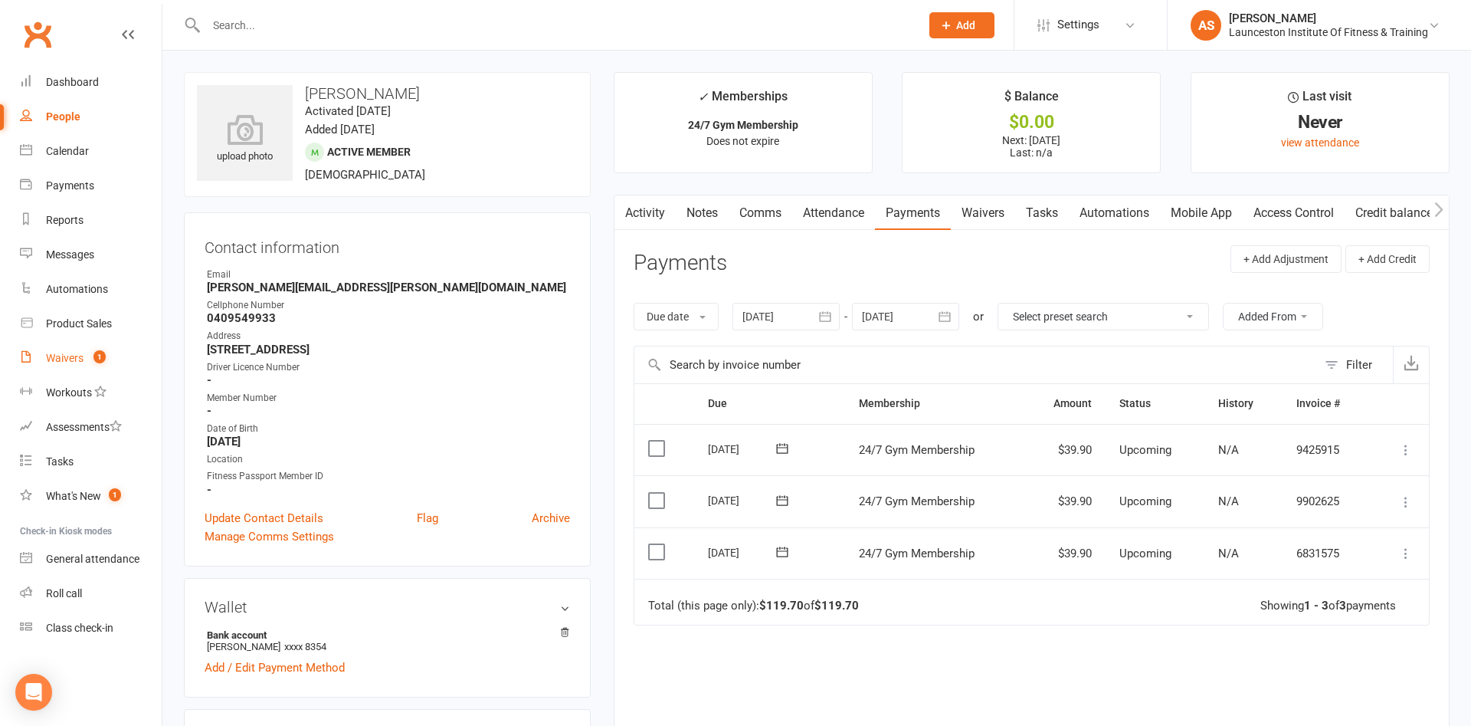
click at [90, 365] on link "Waivers 1" at bounding box center [91, 358] width 142 height 34
select select "100"
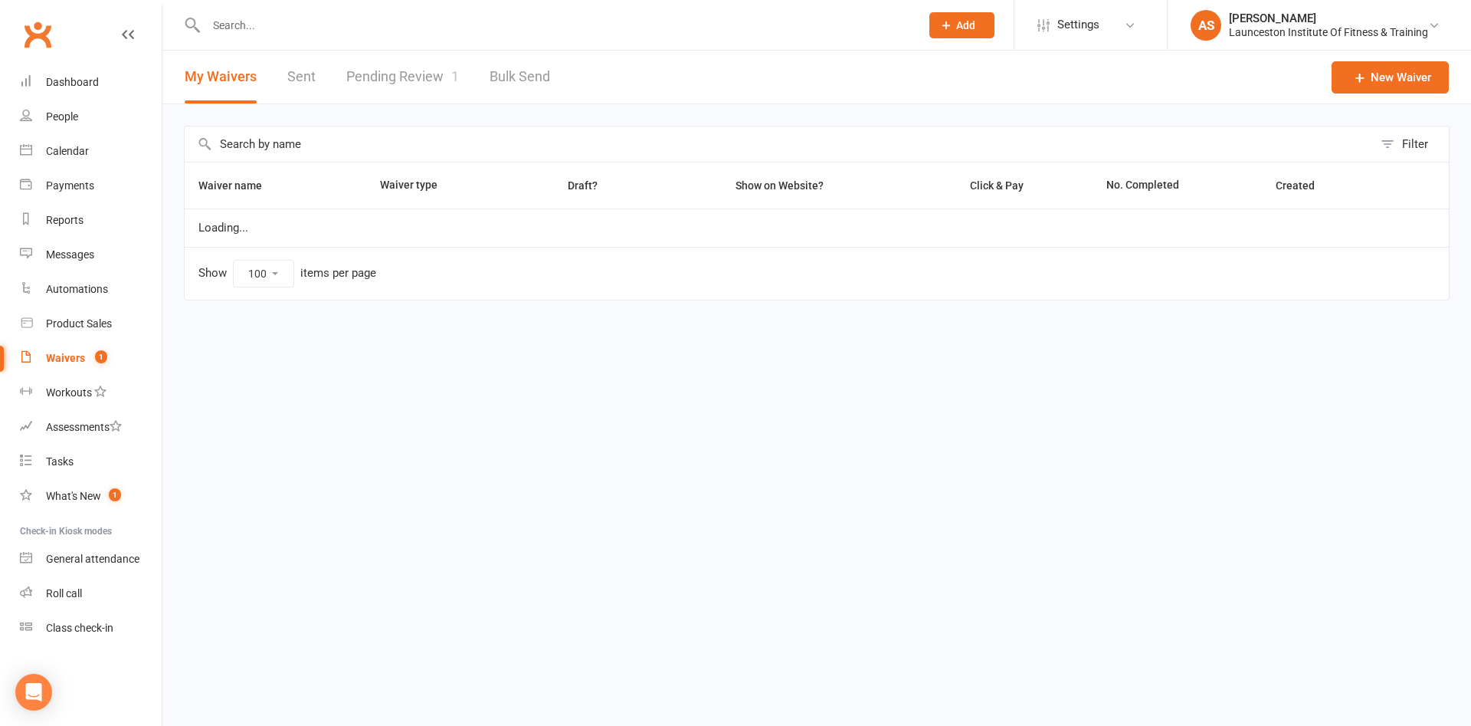
click at [404, 72] on link "Pending Review 1" at bounding box center [402, 77] width 113 height 53
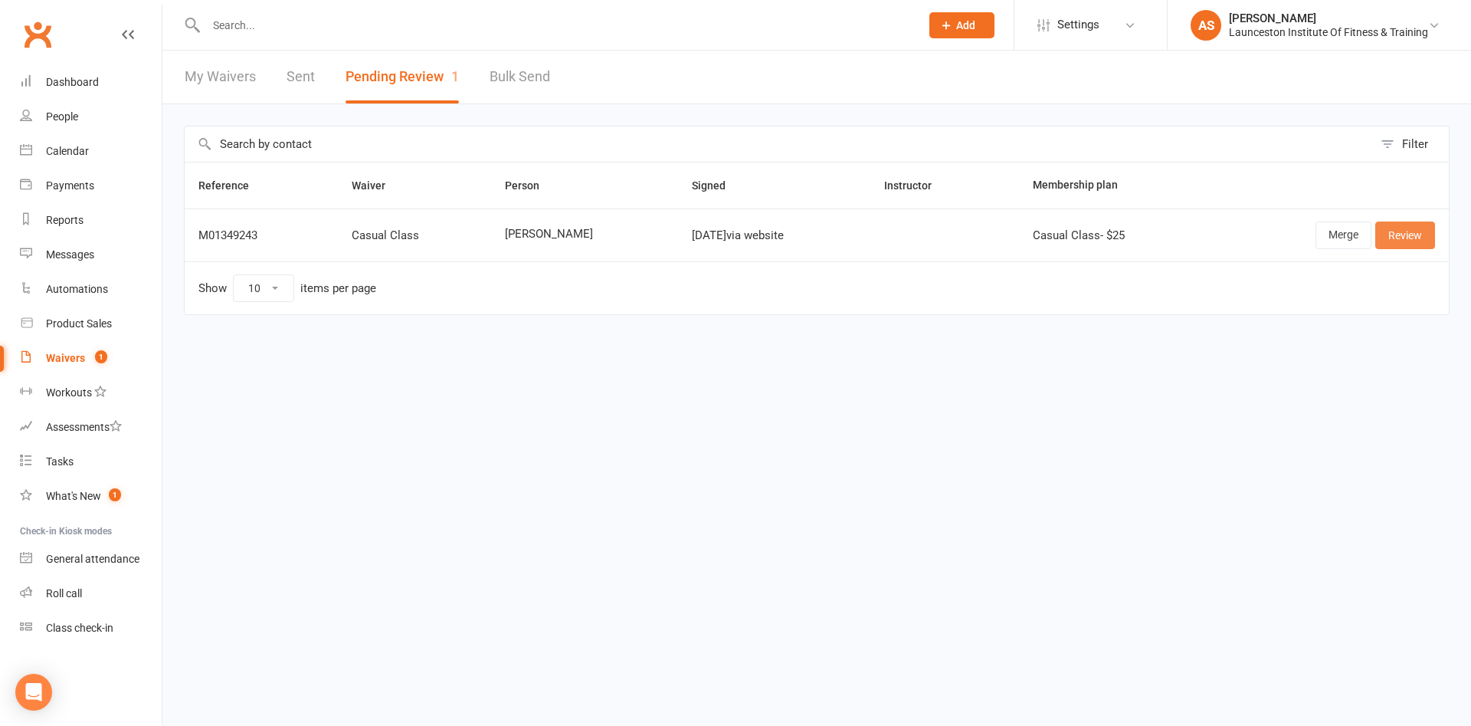
drag, startPoint x: 1435, startPoint y: 226, endPoint x: 1420, endPoint y: 234, distance: 17.1
click at [1432, 228] on td "Merge Review" at bounding box center [1331, 234] width 238 height 53
click at [1418, 235] on link "Review" at bounding box center [1406, 235] width 60 height 28
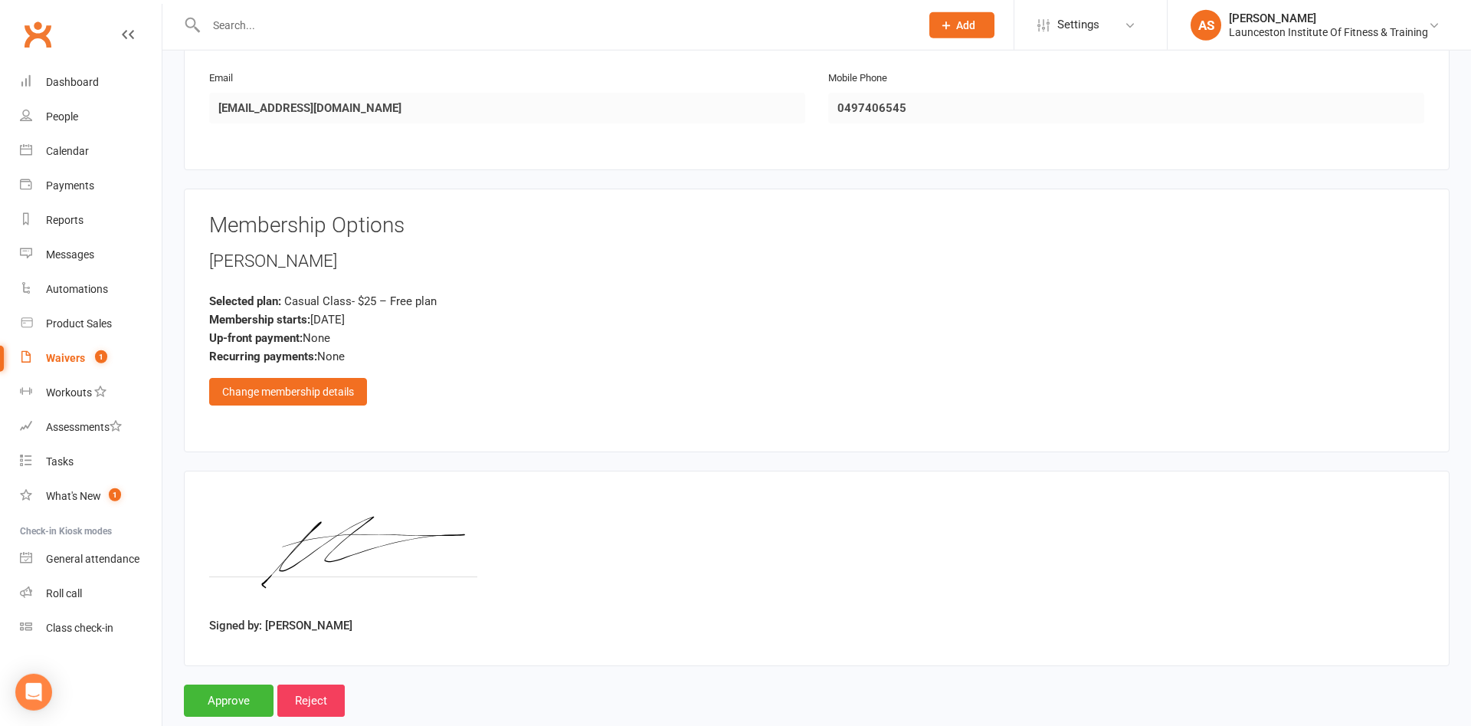
scroll to position [352, 0]
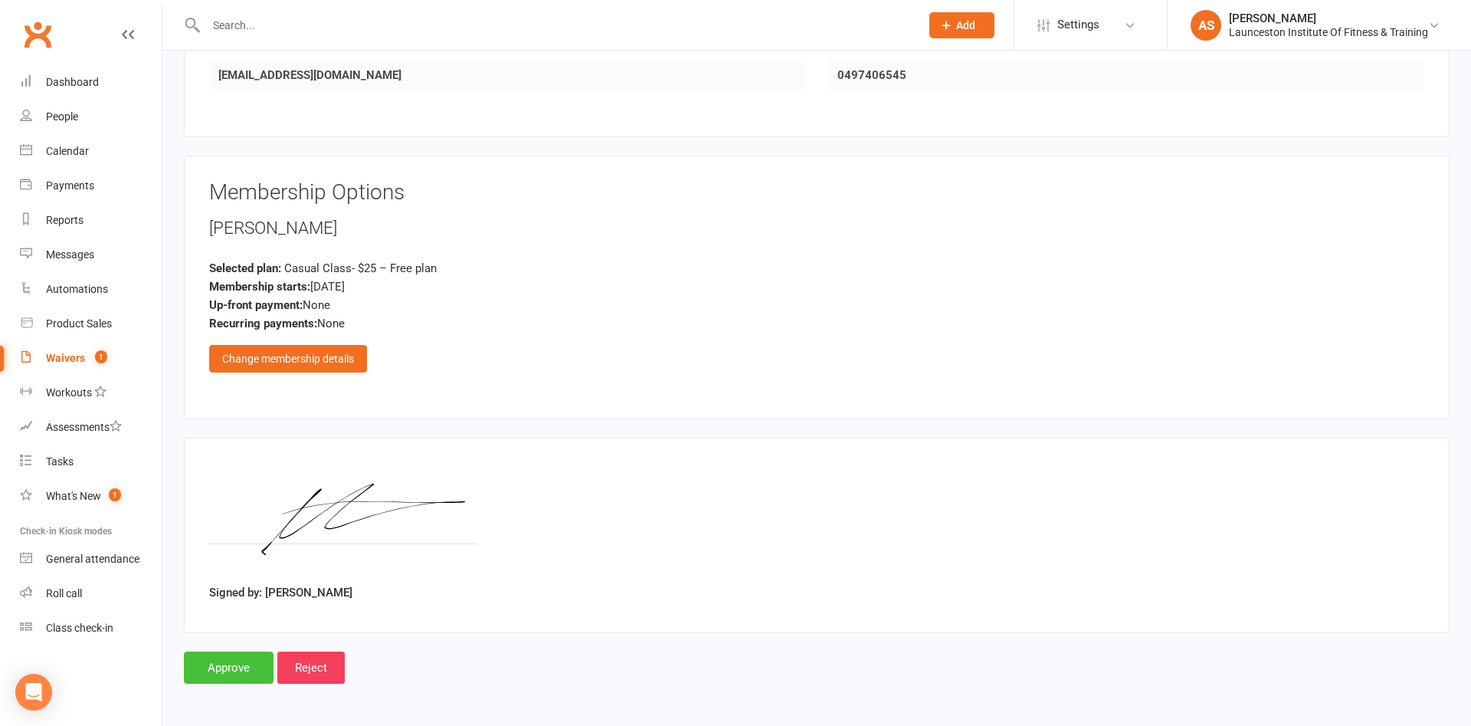
click at [234, 668] on input "Approve" at bounding box center [229, 667] width 90 height 32
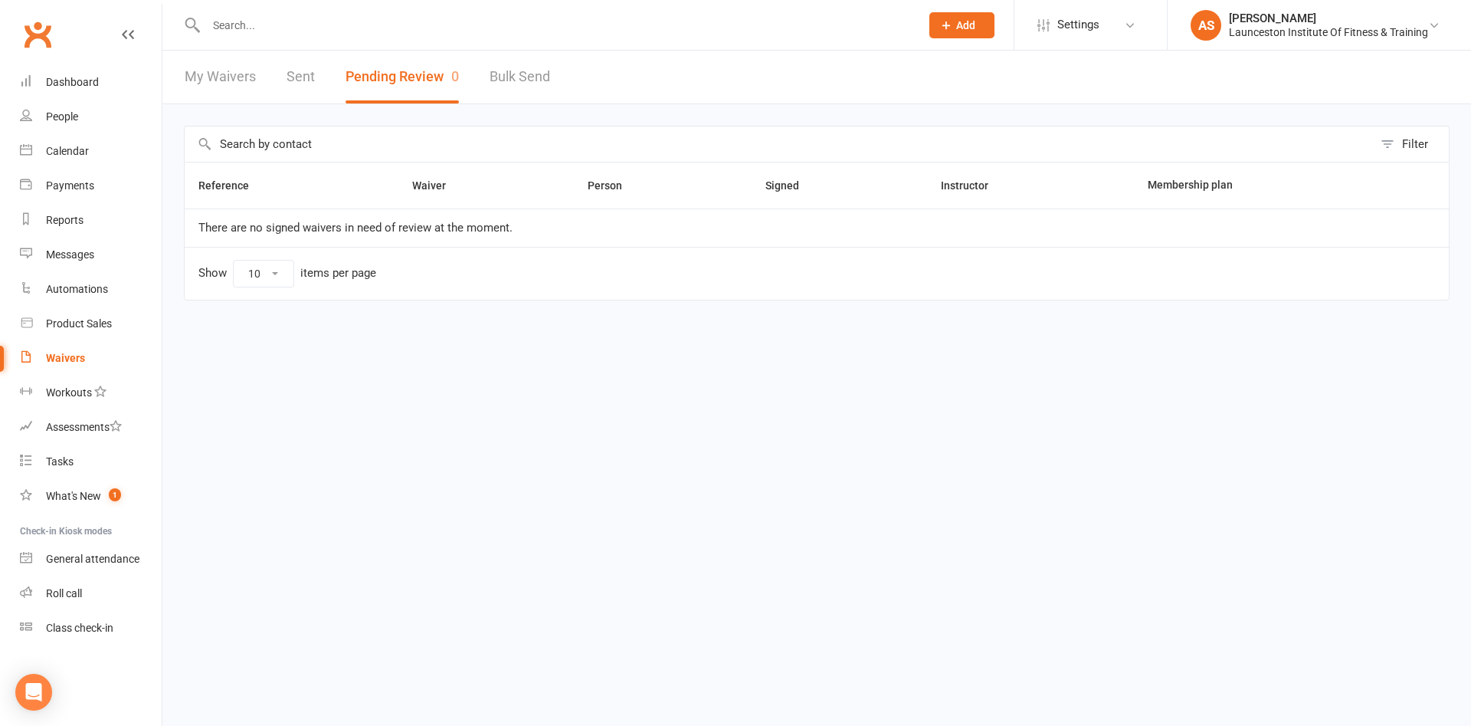
click at [369, 20] on input "text" at bounding box center [556, 25] width 708 height 21
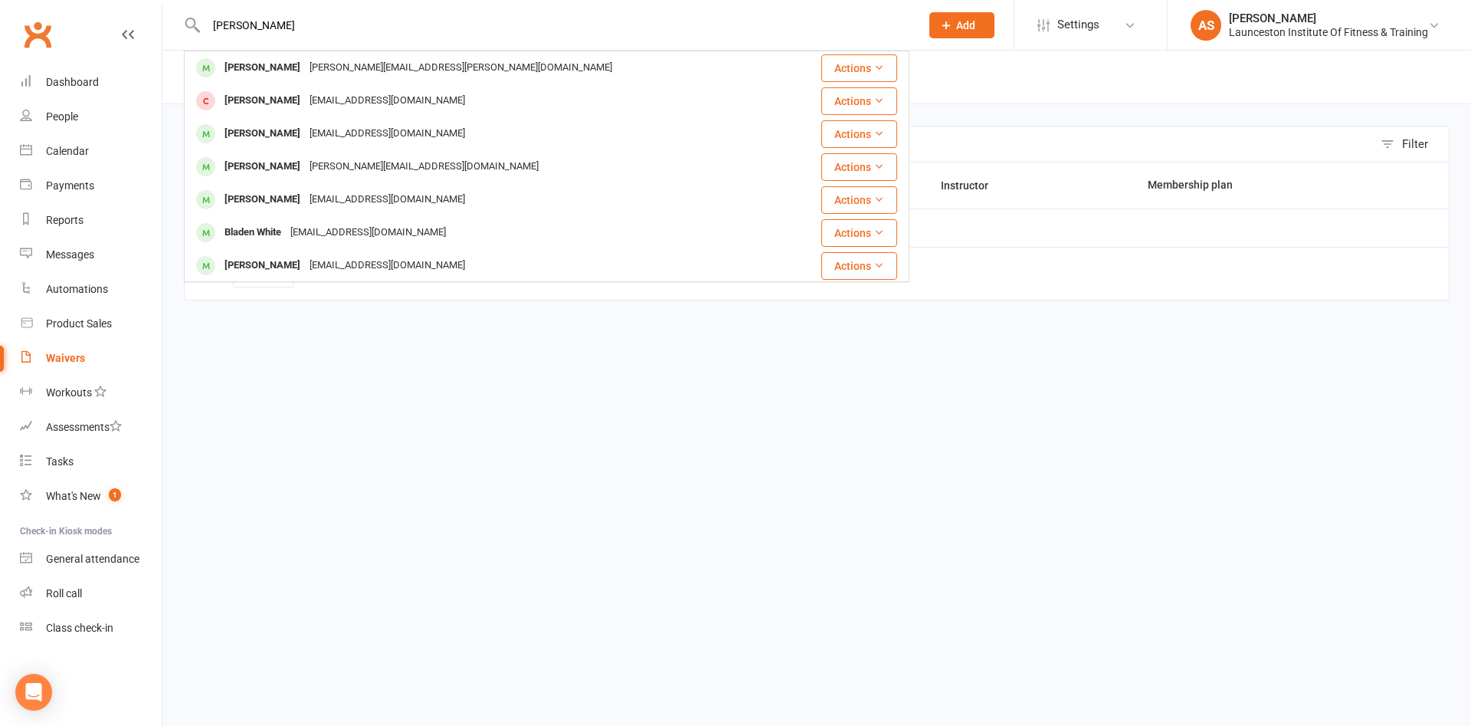
type input "EMMA WHITE"
click at [80, 359] on div "Waivers" at bounding box center [65, 358] width 39 height 12
select select "100"
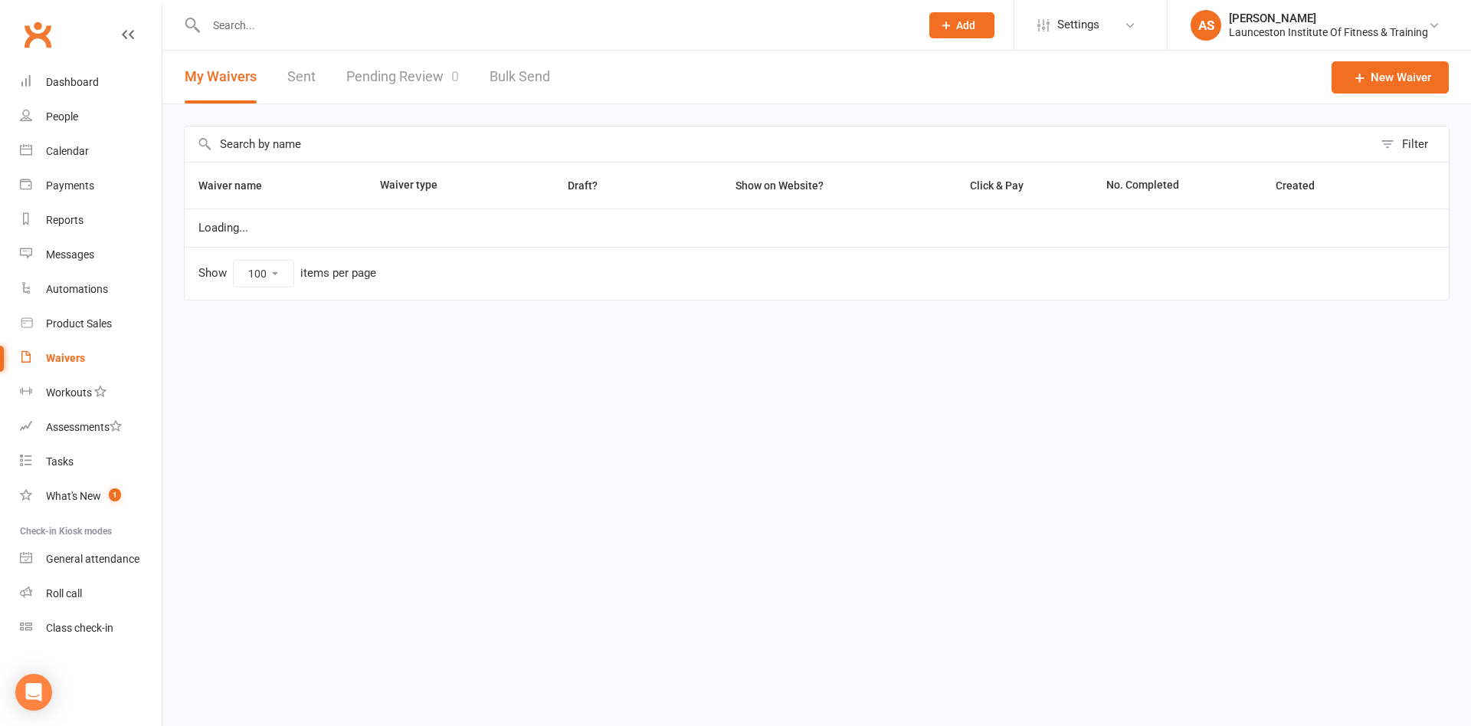
click at [376, 93] on link "Pending Review 0" at bounding box center [402, 77] width 113 height 53
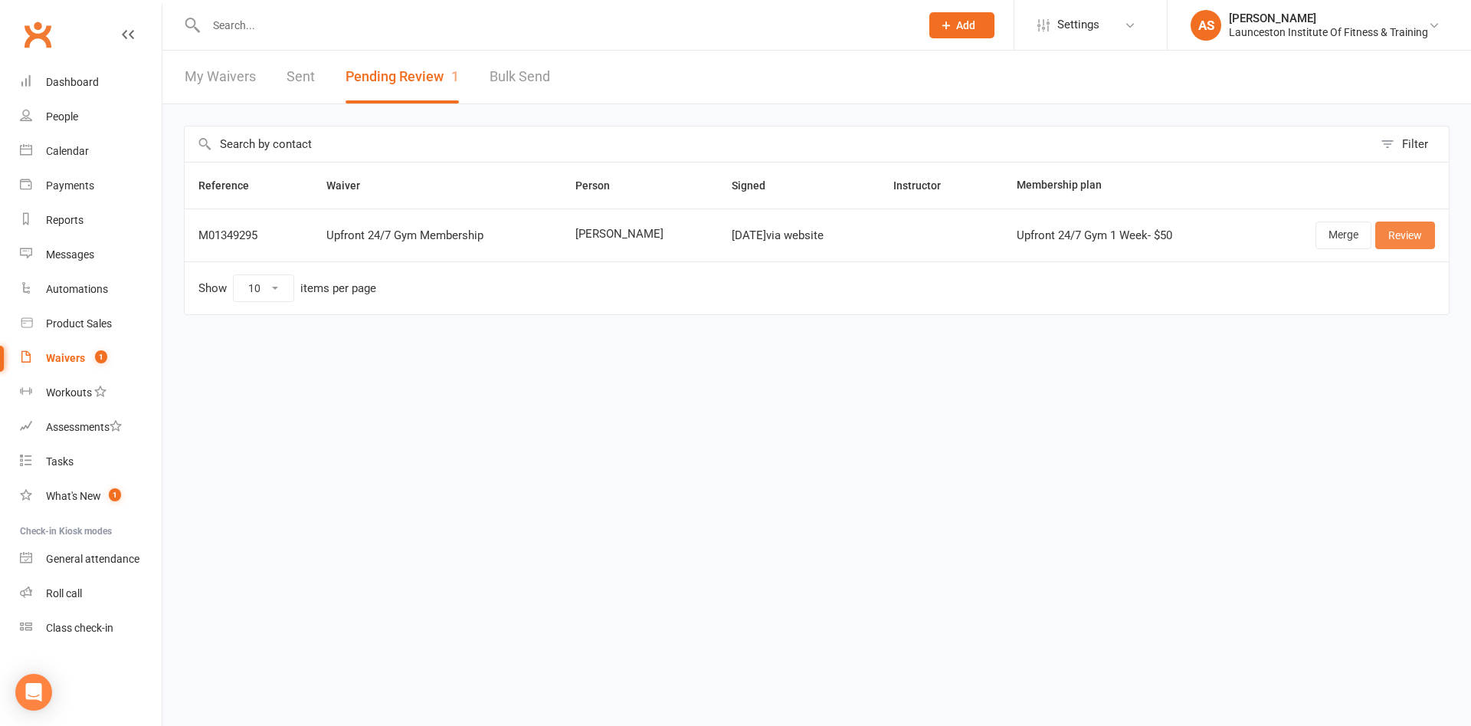
click at [1411, 232] on link "Review" at bounding box center [1406, 235] width 60 height 28
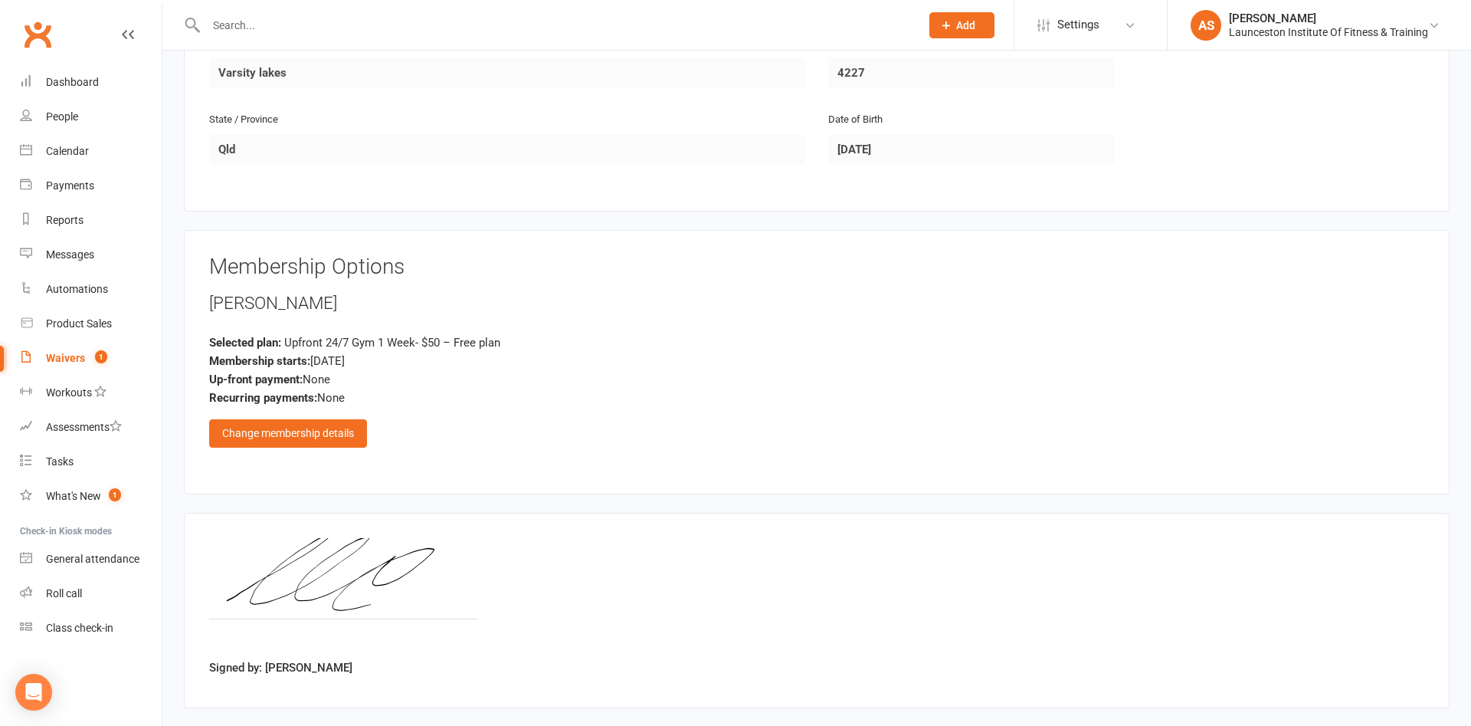
scroll to position [596, 0]
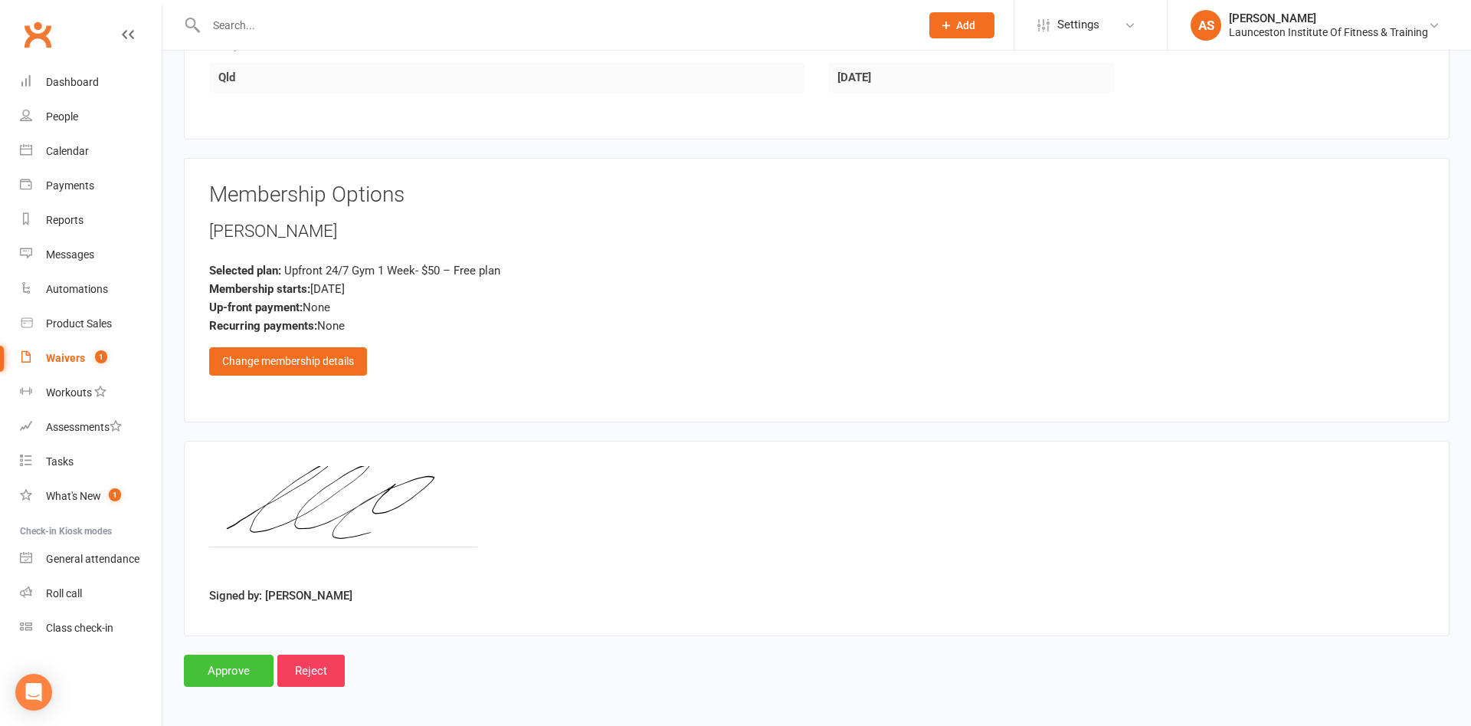
click at [251, 664] on input "Approve" at bounding box center [229, 670] width 90 height 32
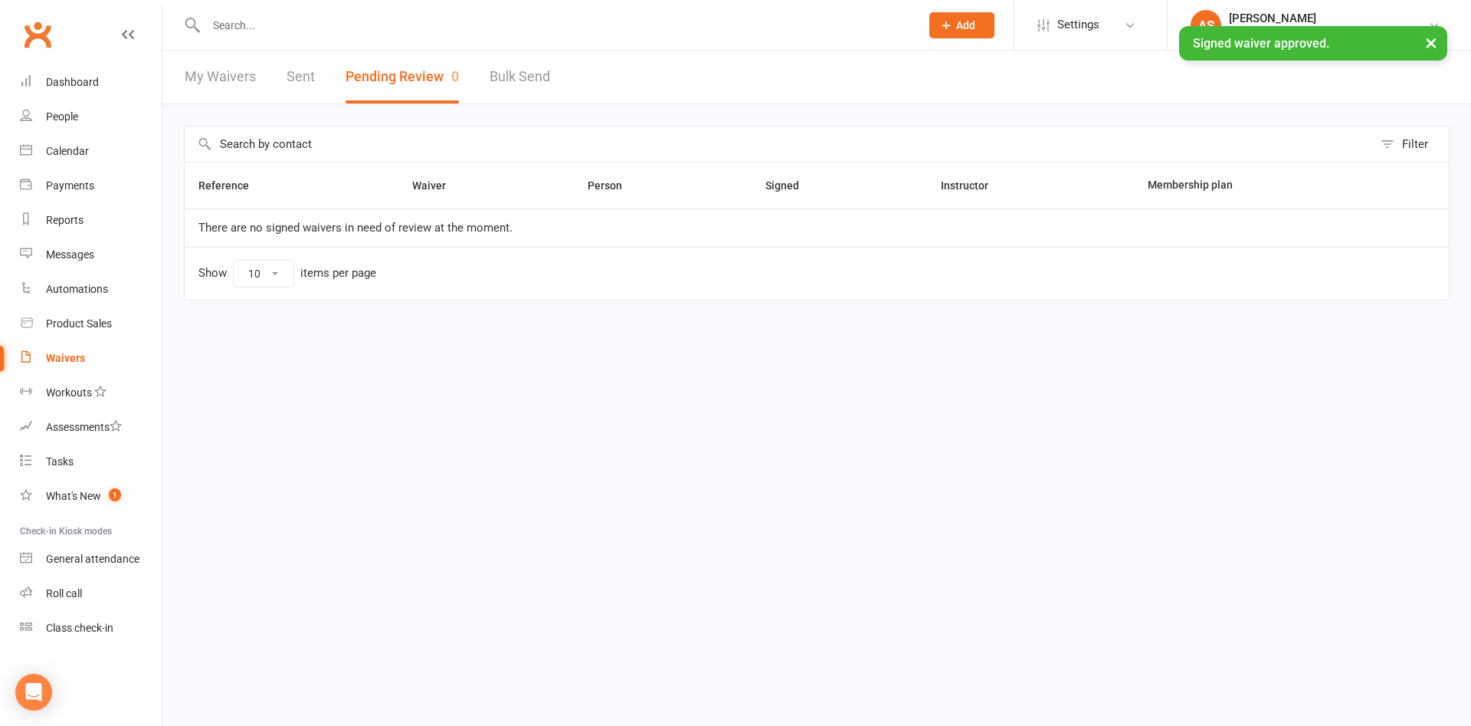
click at [277, 37] on div at bounding box center [547, 25] width 726 height 50
click at [280, 30] on input "text" at bounding box center [556, 25] width 708 height 21
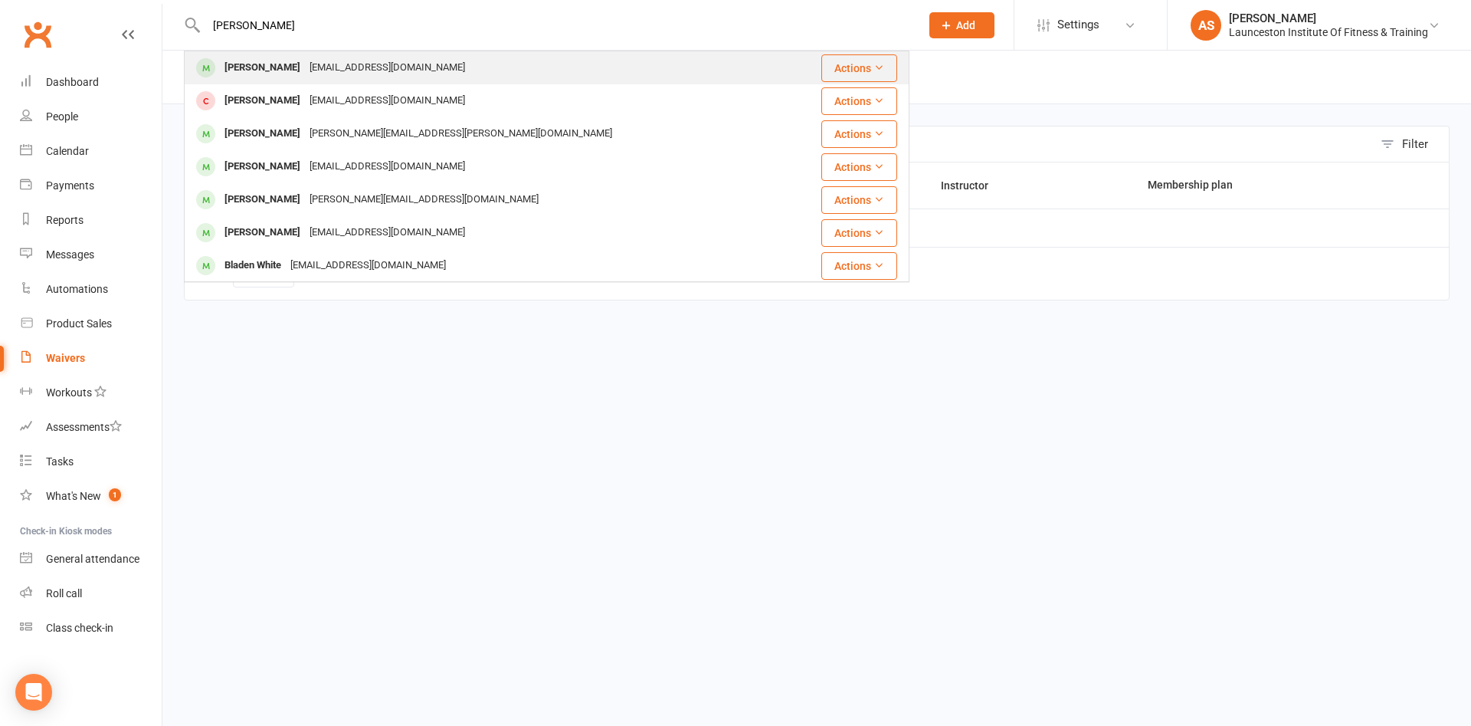
type input "EMMA WHITE"
click at [523, 62] on div "Emma White emmawhite93@outlook.com" at bounding box center [486, 67] width 602 height 31
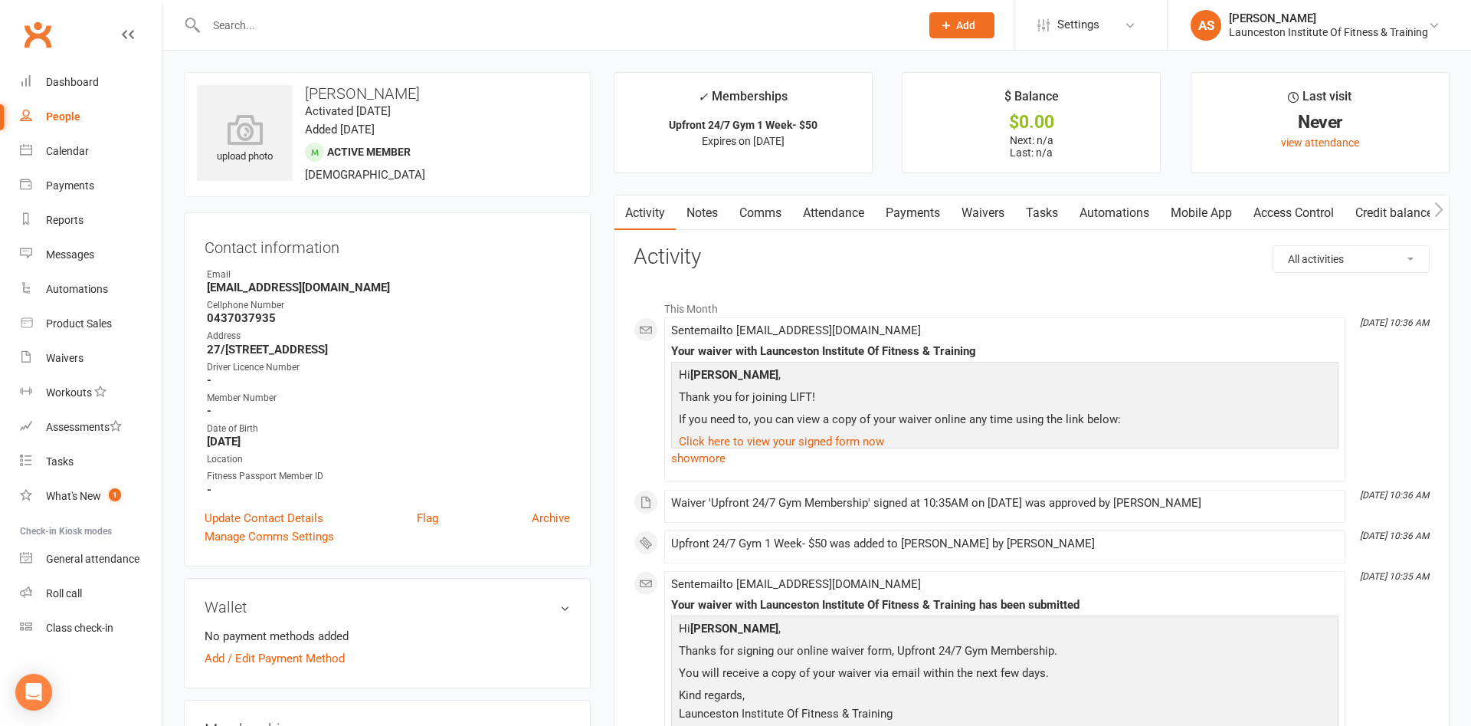
click at [1292, 214] on link "Access Control" at bounding box center [1294, 212] width 102 height 35
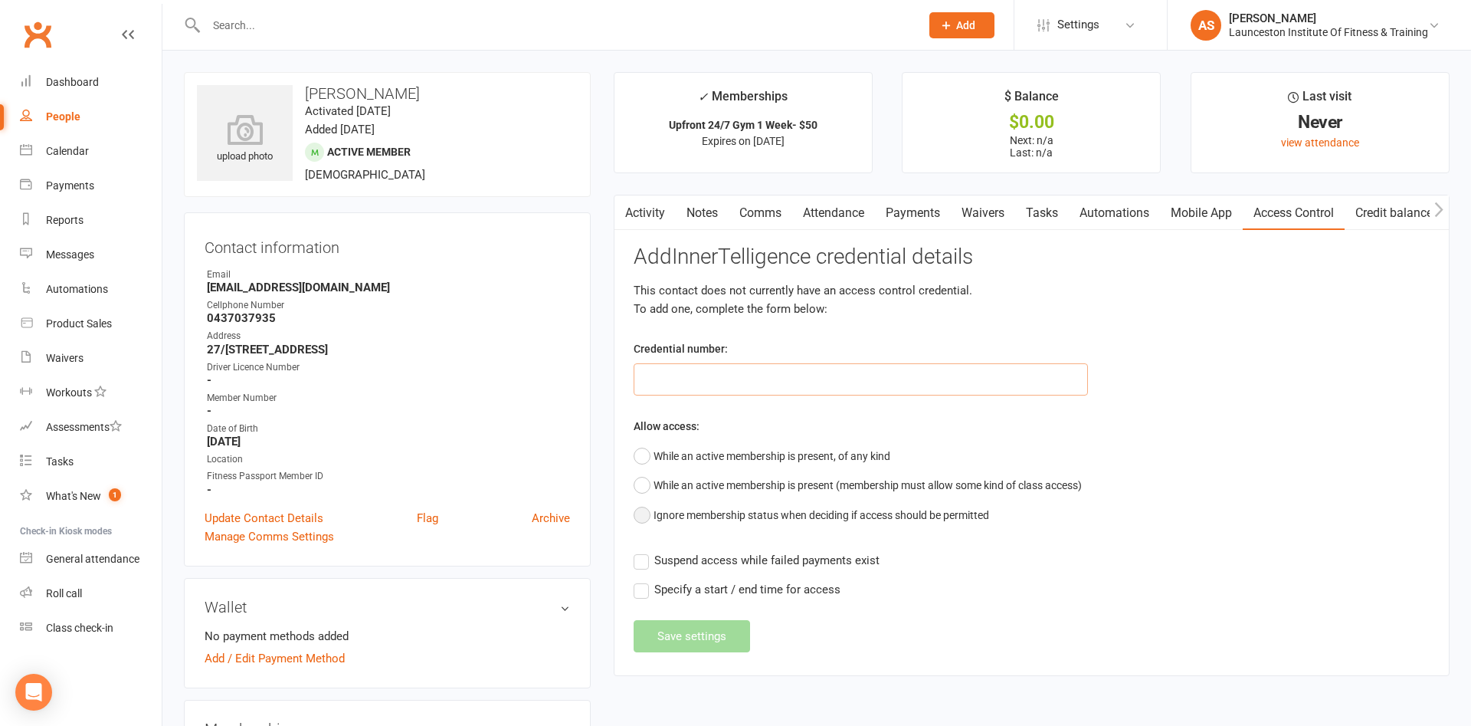
paste input "20000000000000004C3EA5AE"
type input "20000000000000004C3EA5AE"
click at [738, 435] on div "Allow access: While an active membership is present, of any kind While an activ…" at bounding box center [1032, 473] width 796 height 113
click at [744, 452] on button "While an active membership is present, of any kind" at bounding box center [762, 455] width 257 height 29
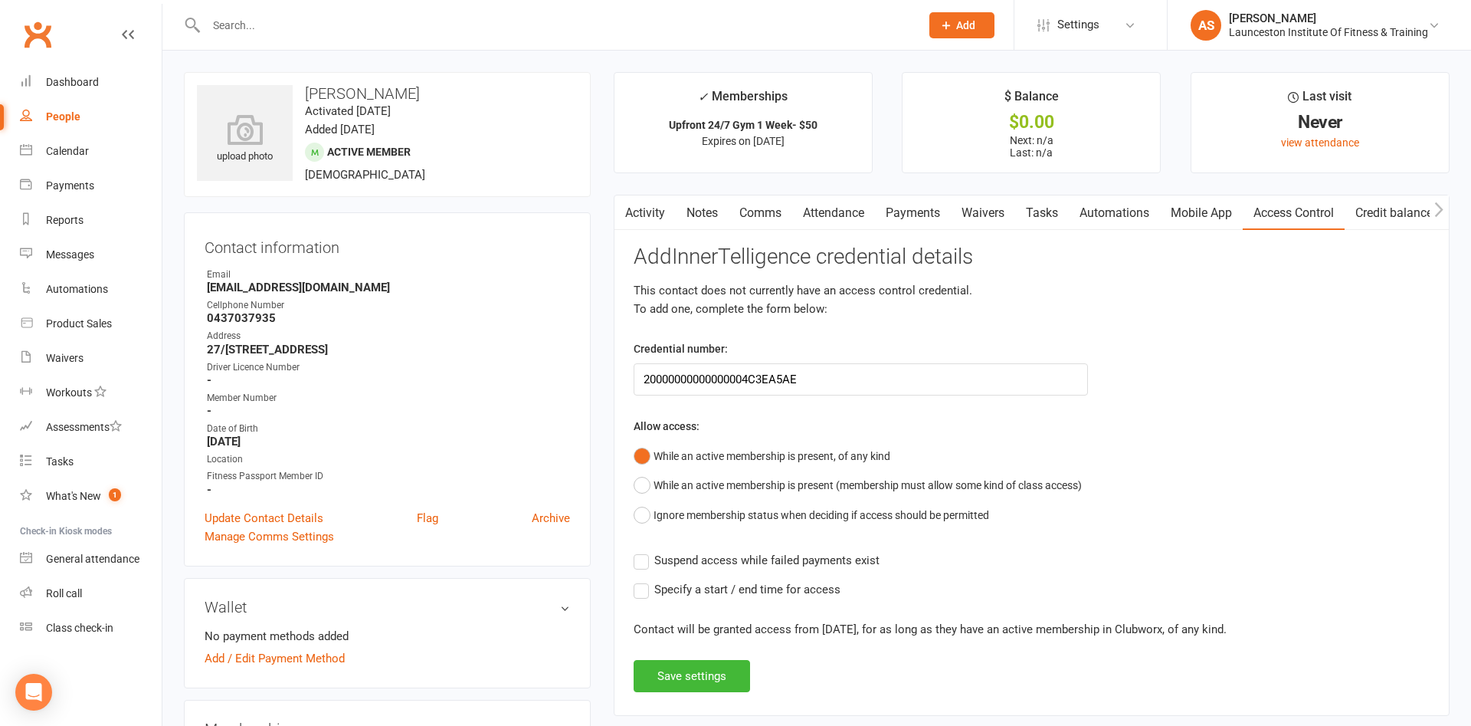
click at [727, 556] on span "Suspend access while failed payments exist" at bounding box center [766, 559] width 225 height 16
click at [727, 551] on input "Suspend access while failed payments exist" at bounding box center [757, 551] width 246 height 0
click at [691, 675] on button "Save settings" at bounding box center [692, 676] width 116 height 32
